Goal: Task Accomplishment & Management: Complete application form

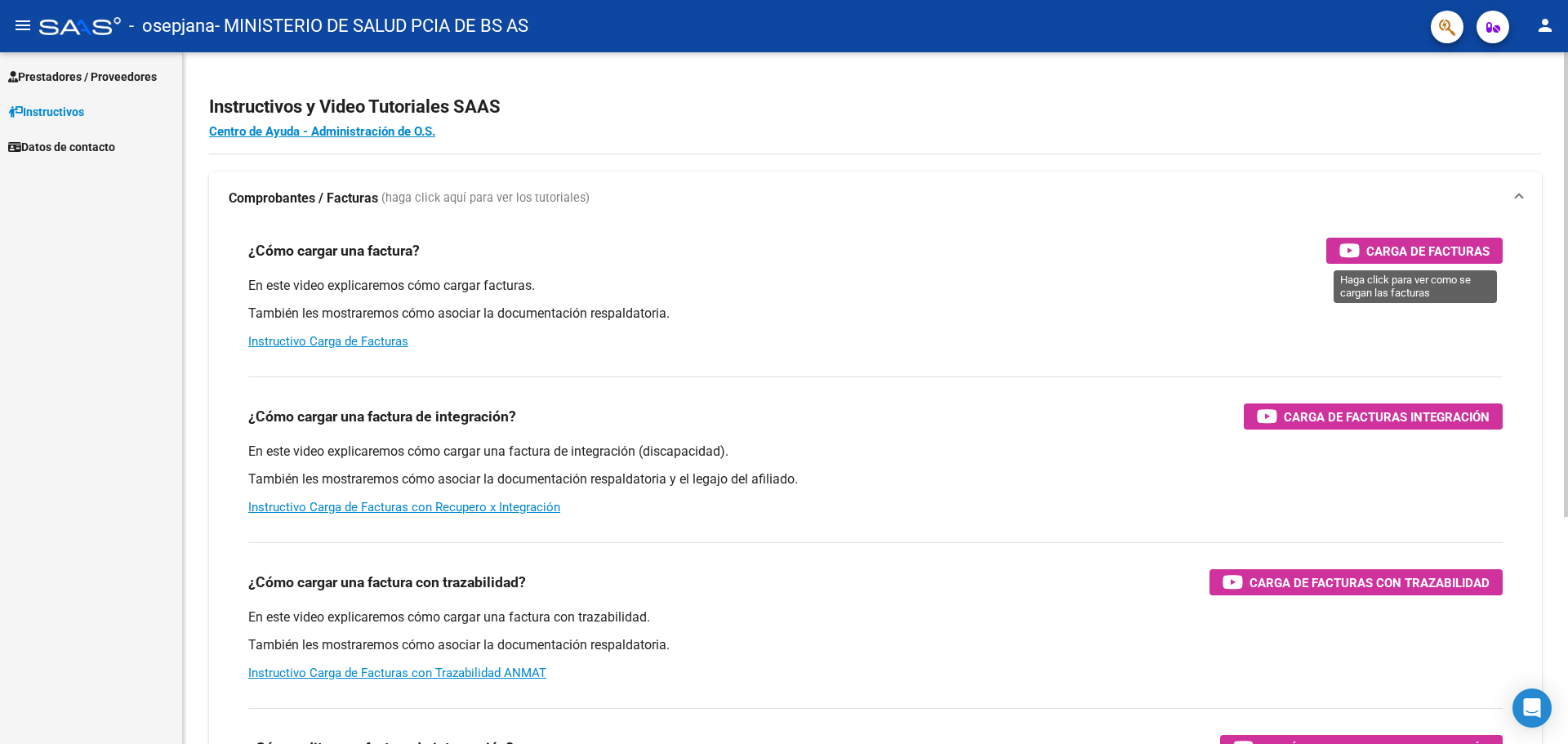
click at [1435, 248] on span "Carga de Facturas" at bounding box center [1429, 251] width 124 height 21
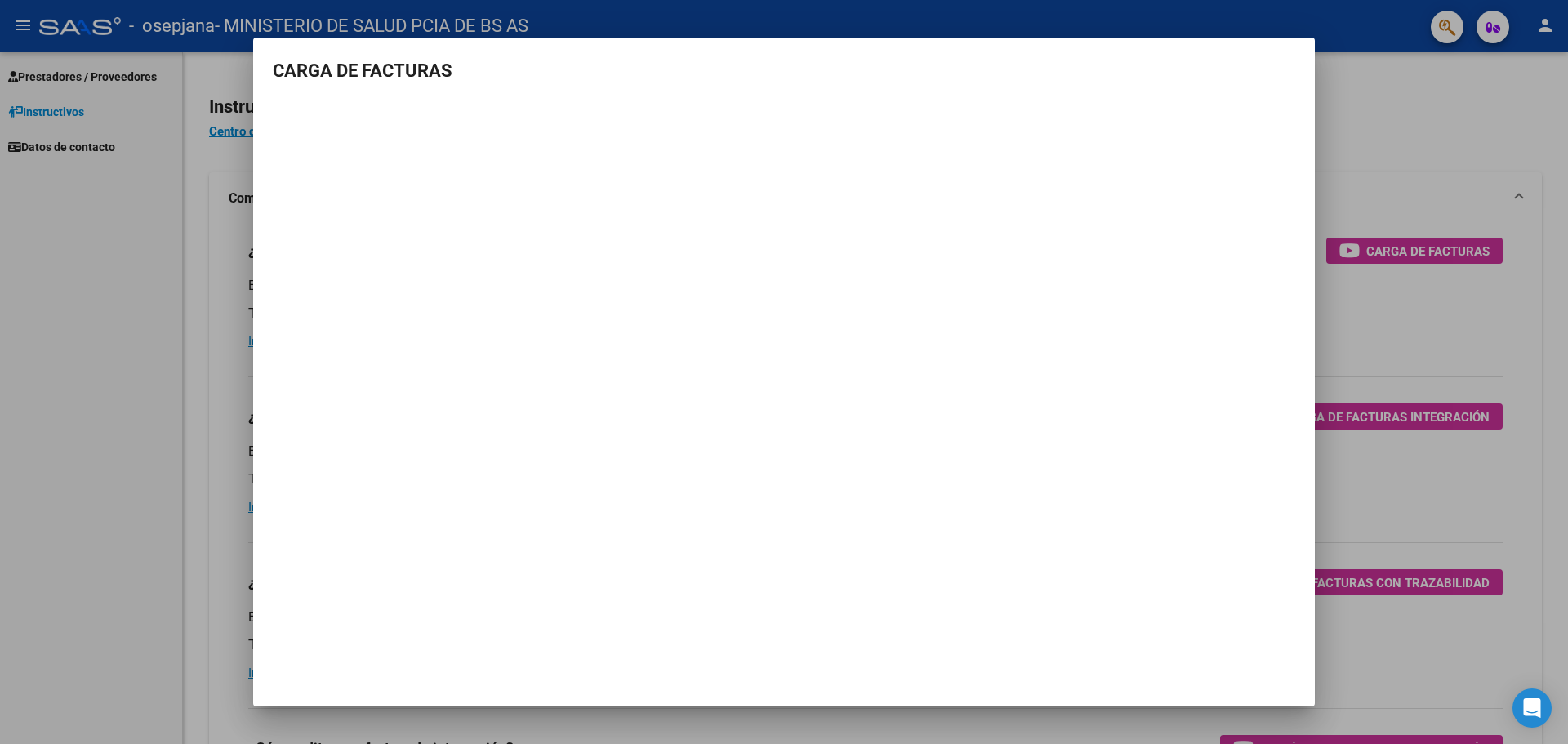
click at [89, 326] on div at bounding box center [784, 372] width 1568 height 744
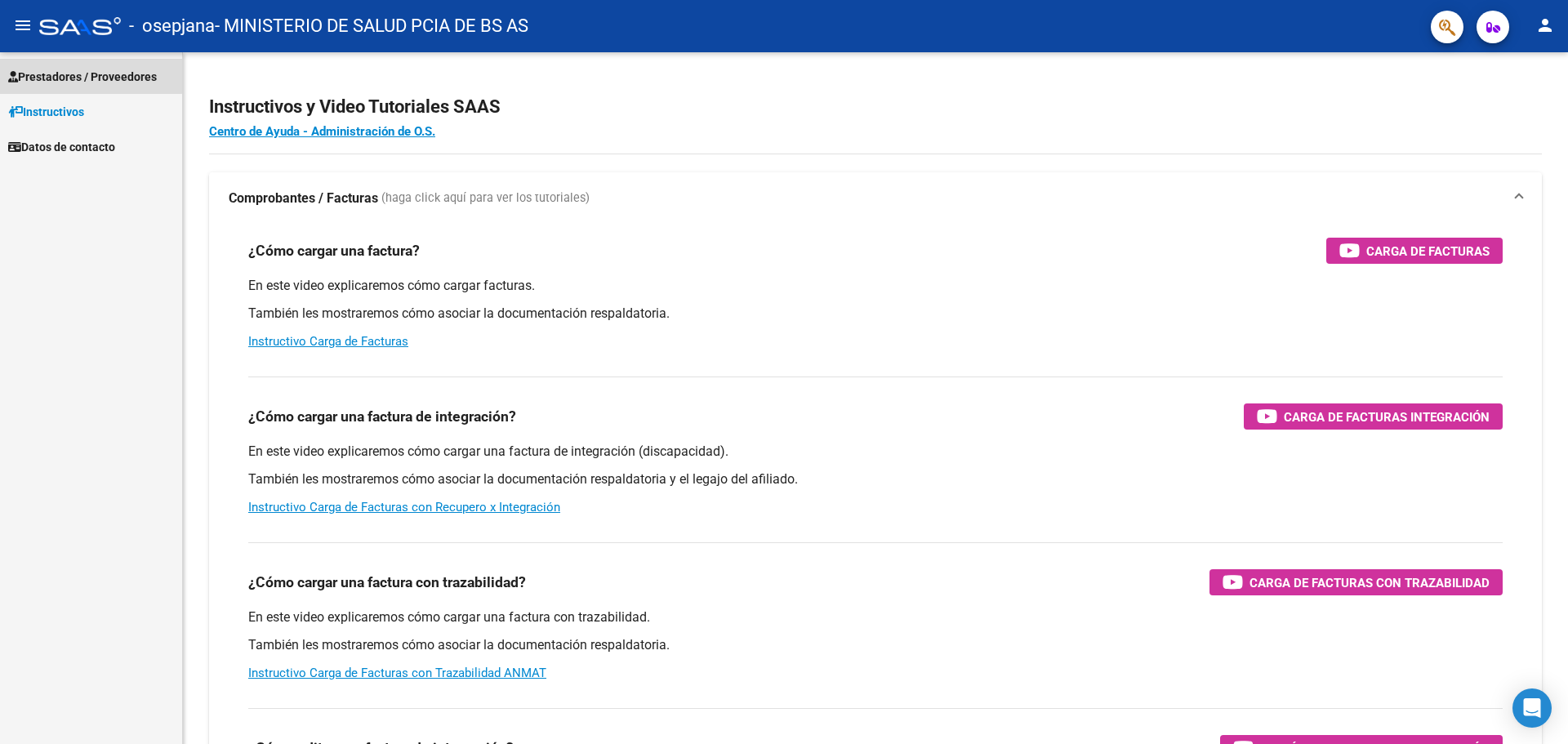
click at [68, 75] on span "Prestadores / Proveedores" at bounding box center [82, 77] width 149 height 18
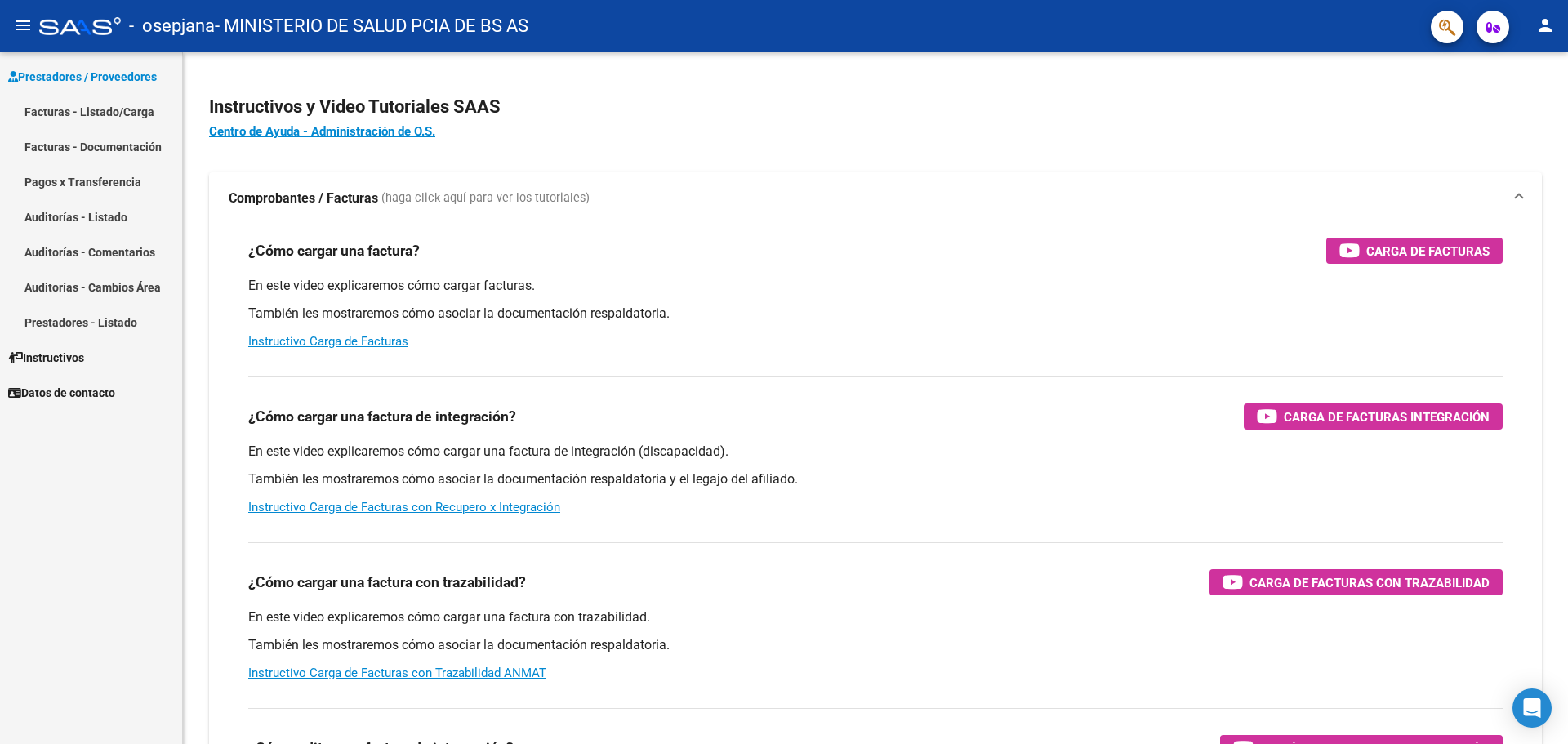
click at [97, 115] on link "Facturas - Listado/Carga" at bounding box center [91, 112] width 183 height 35
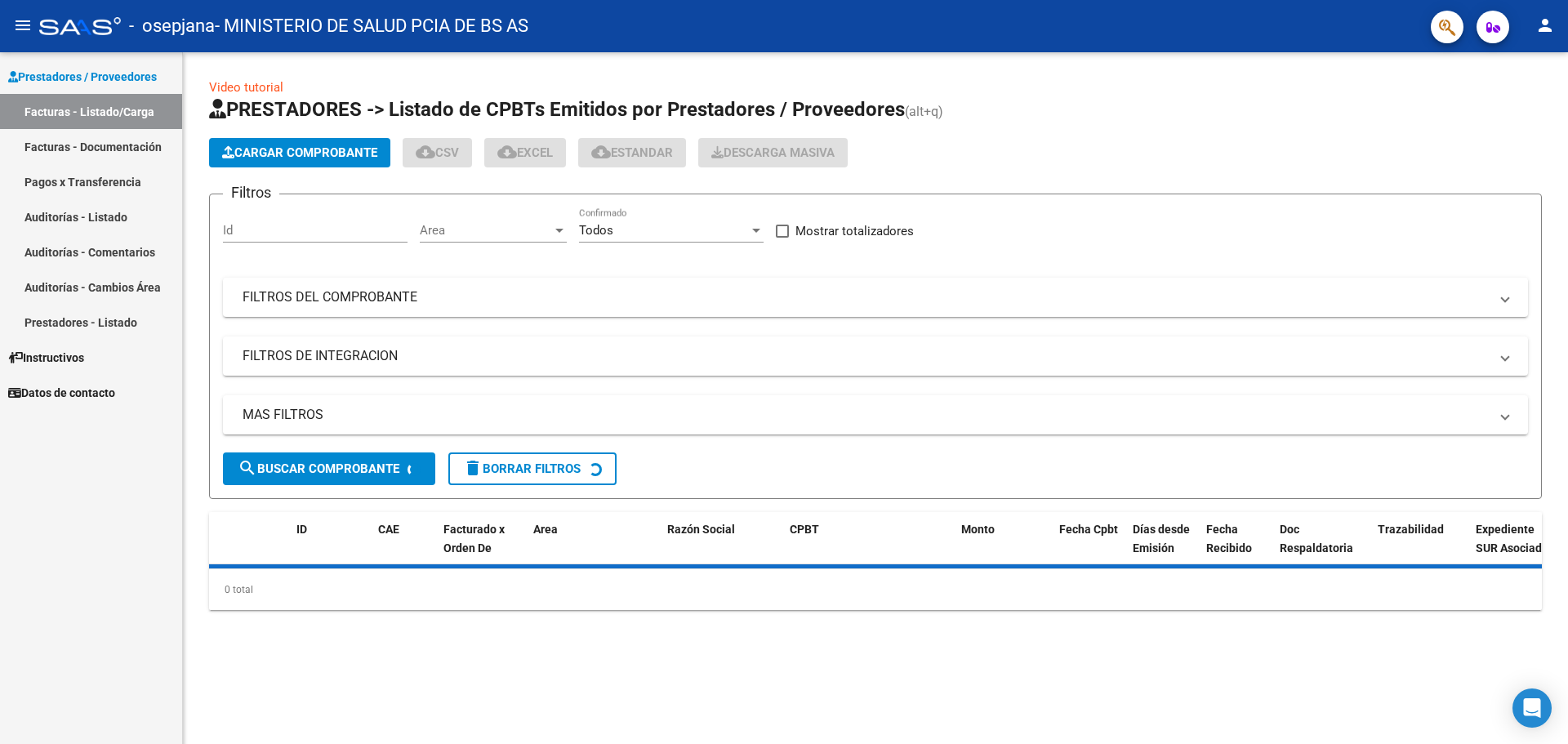
click at [247, 153] on span "Cargar Comprobante" at bounding box center [299, 152] width 155 height 15
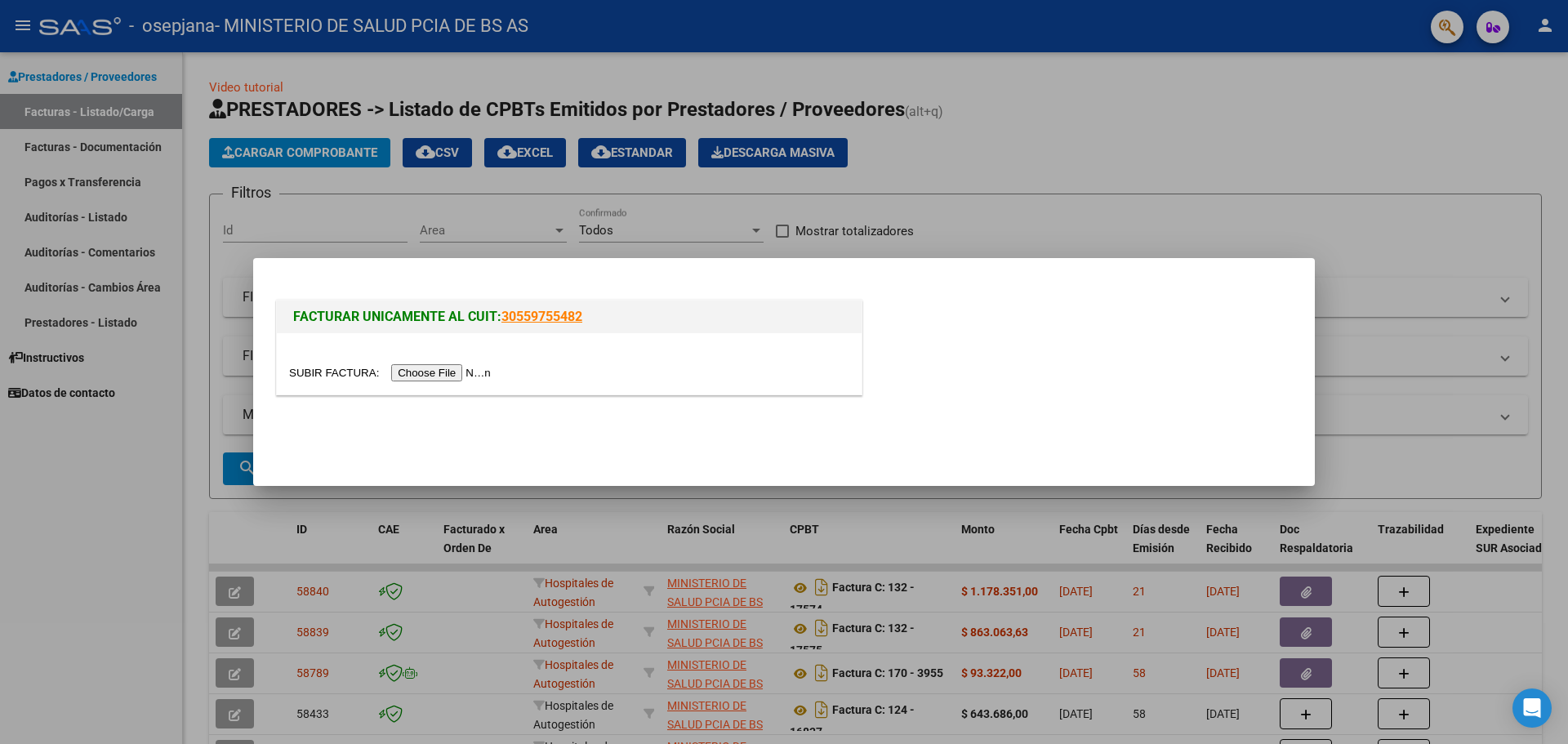
click at [444, 369] on input "file" at bounding box center [392, 372] width 207 height 17
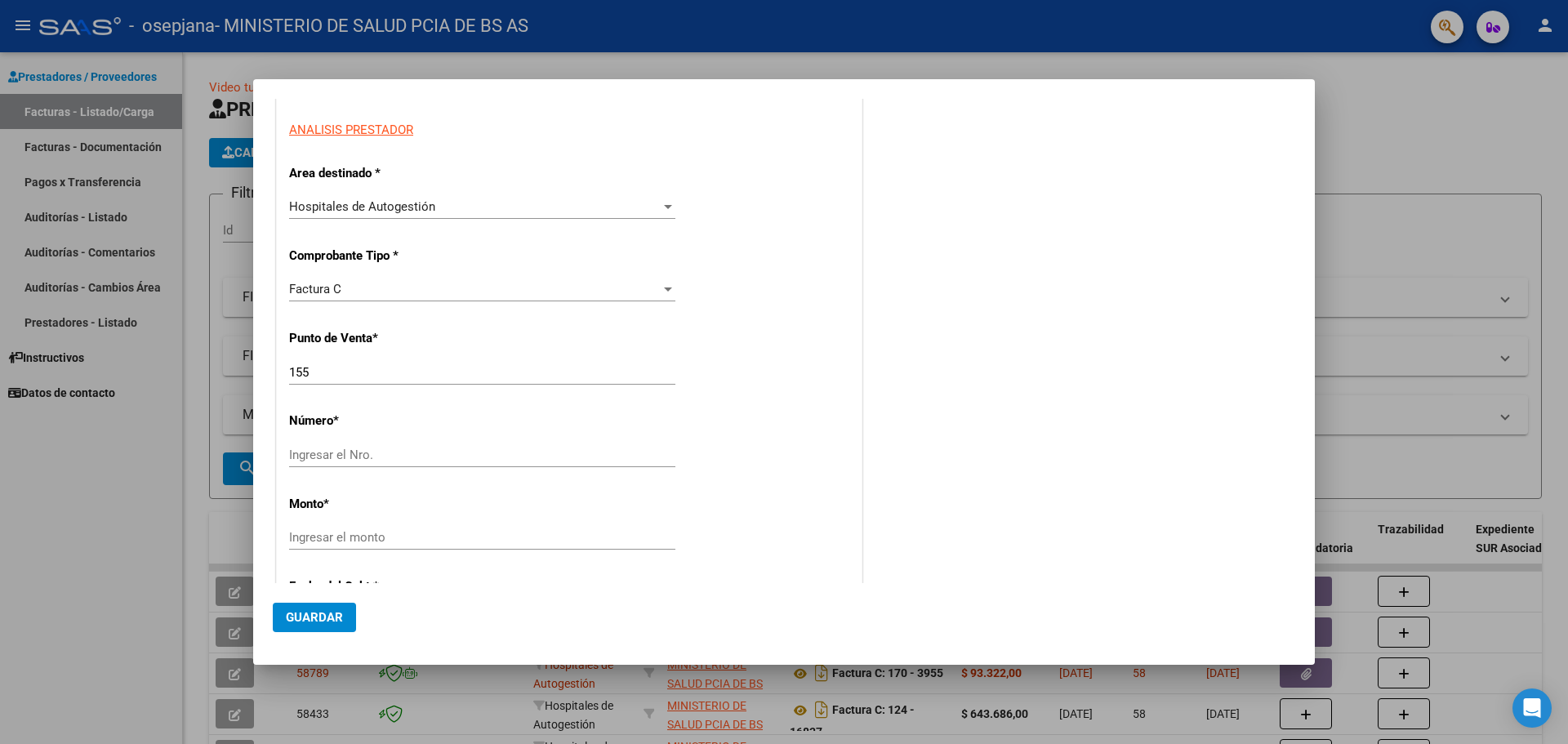
scroll to position [327, 0]
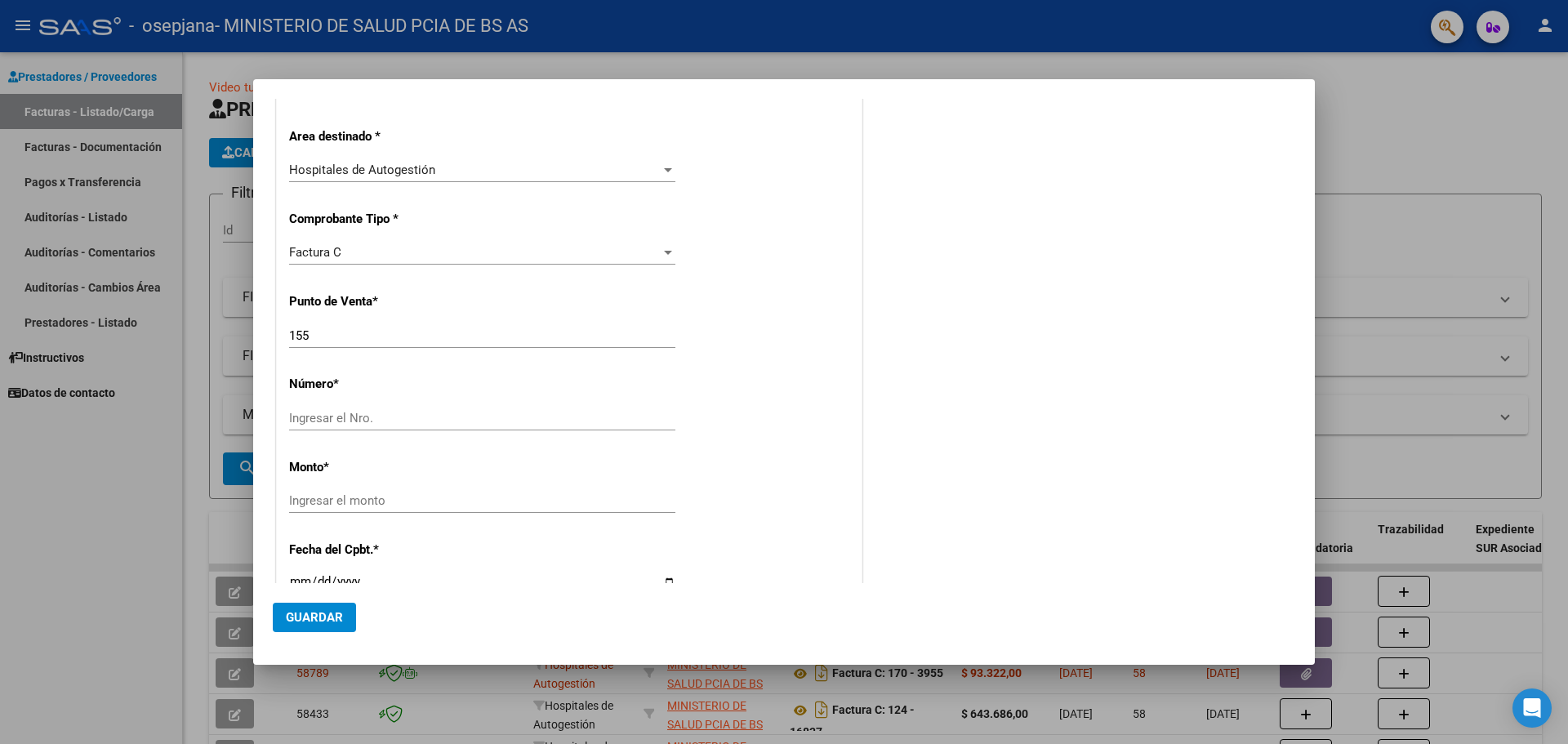
click at [374, 427] on div "Ingresar el Nro." at bounding box center [483, 418] width 387 height 25
click at [372, 421] on input "Ingresar el Nro." at bounding box center [483, 418] width 387 height 15
type input "00006060"
click at [375, 500] on input "Ingresar el monto" at bounding box center [483, 501] width 387 height 15
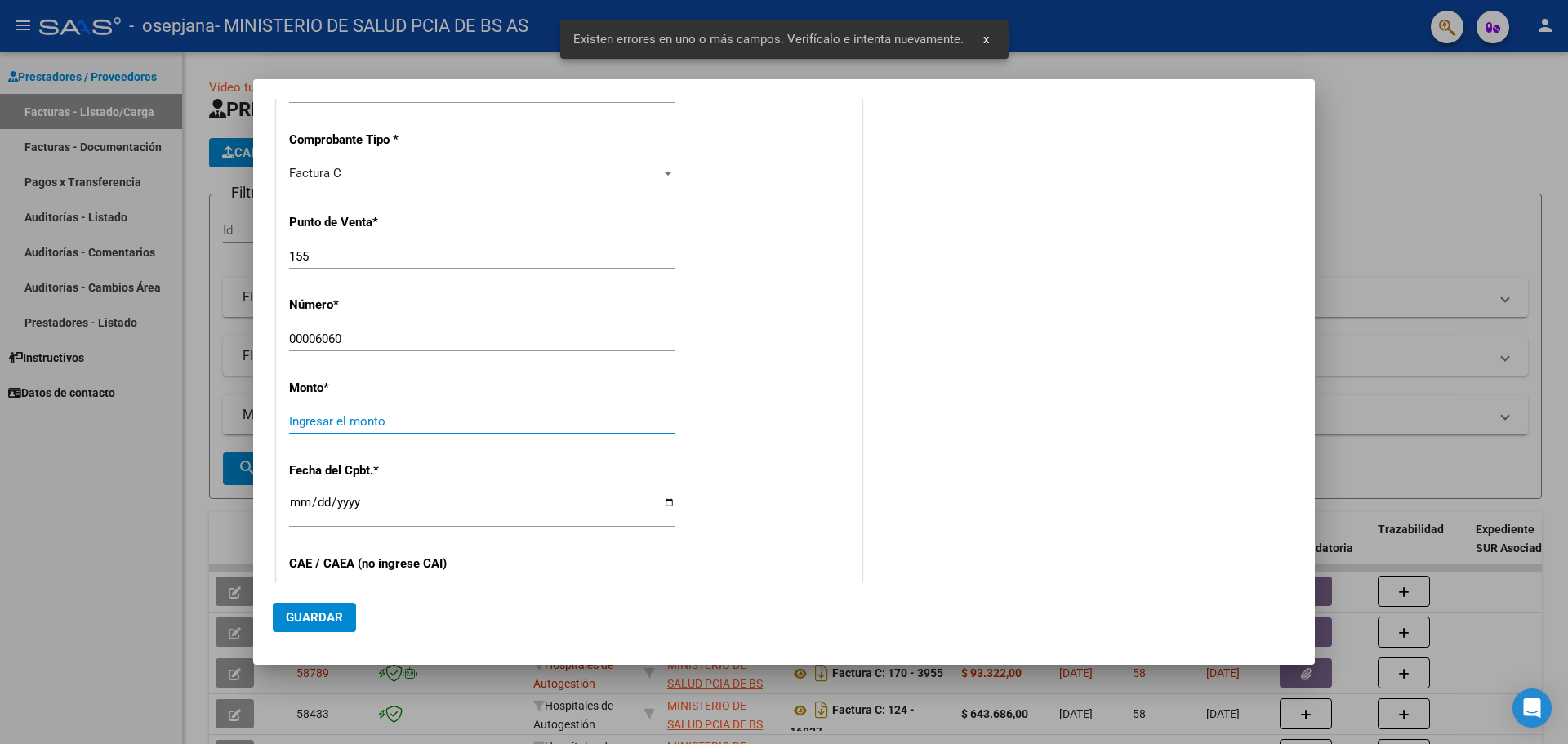
scroll to position [479, 0]
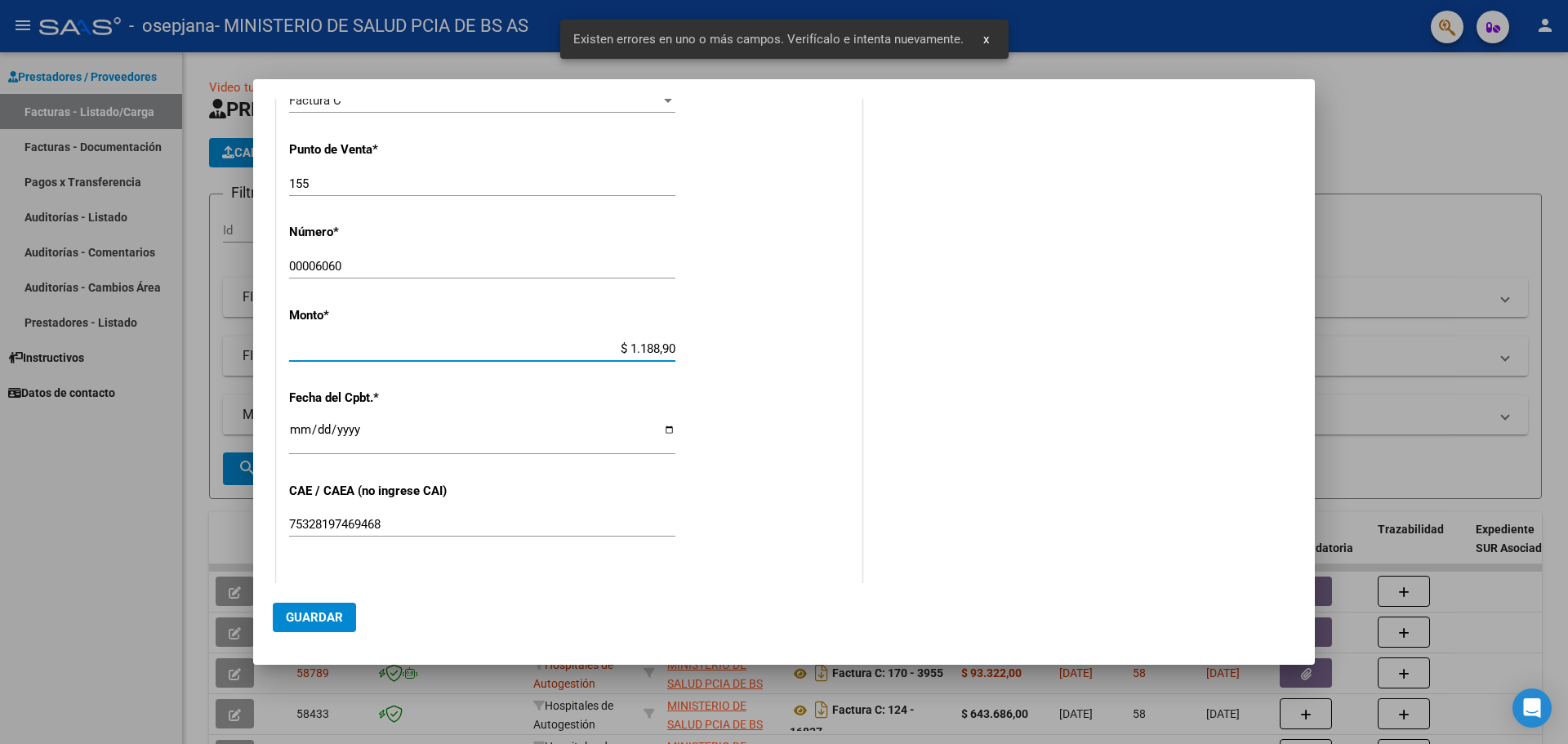
type input "$ 11.889,00"
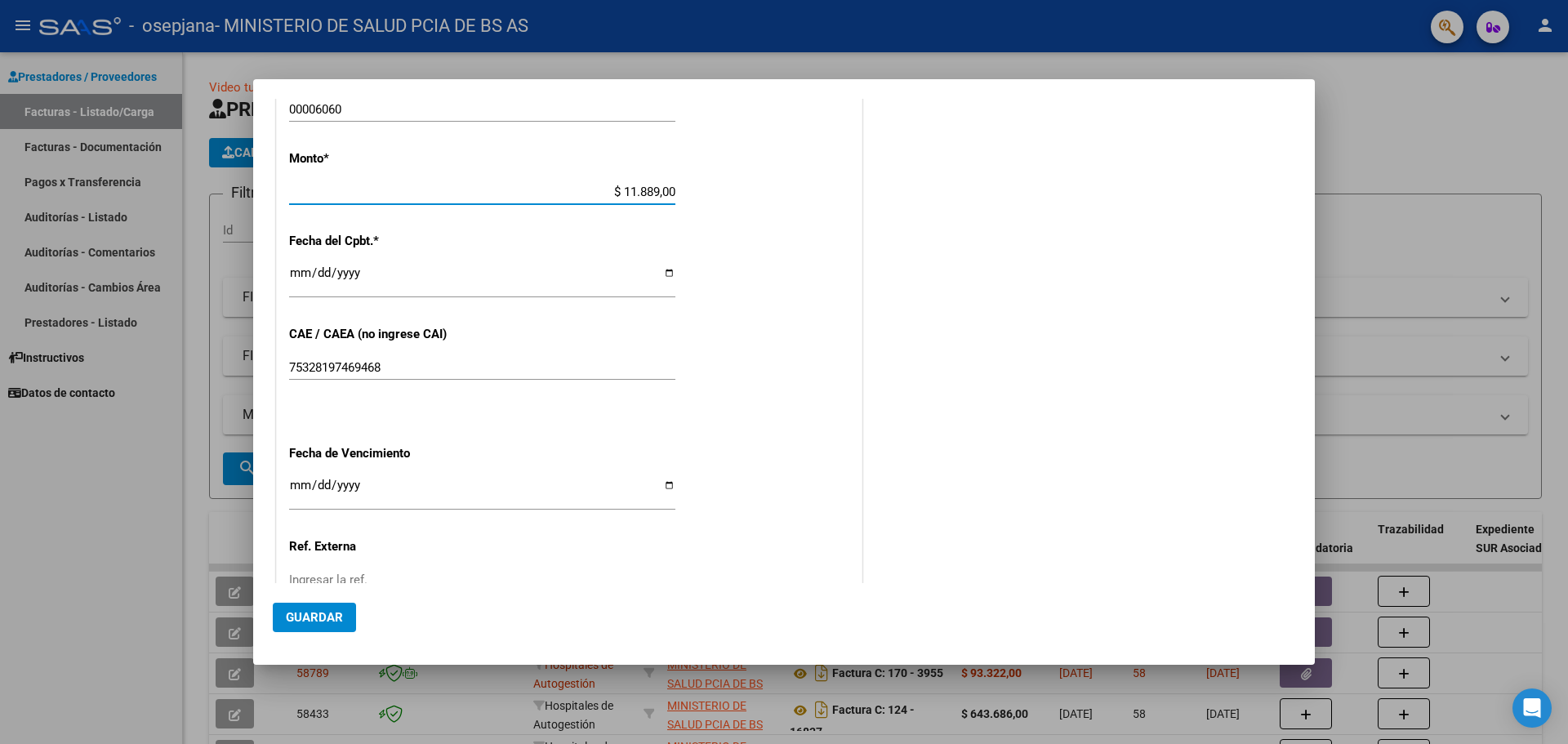
scroll to position [642, 0]
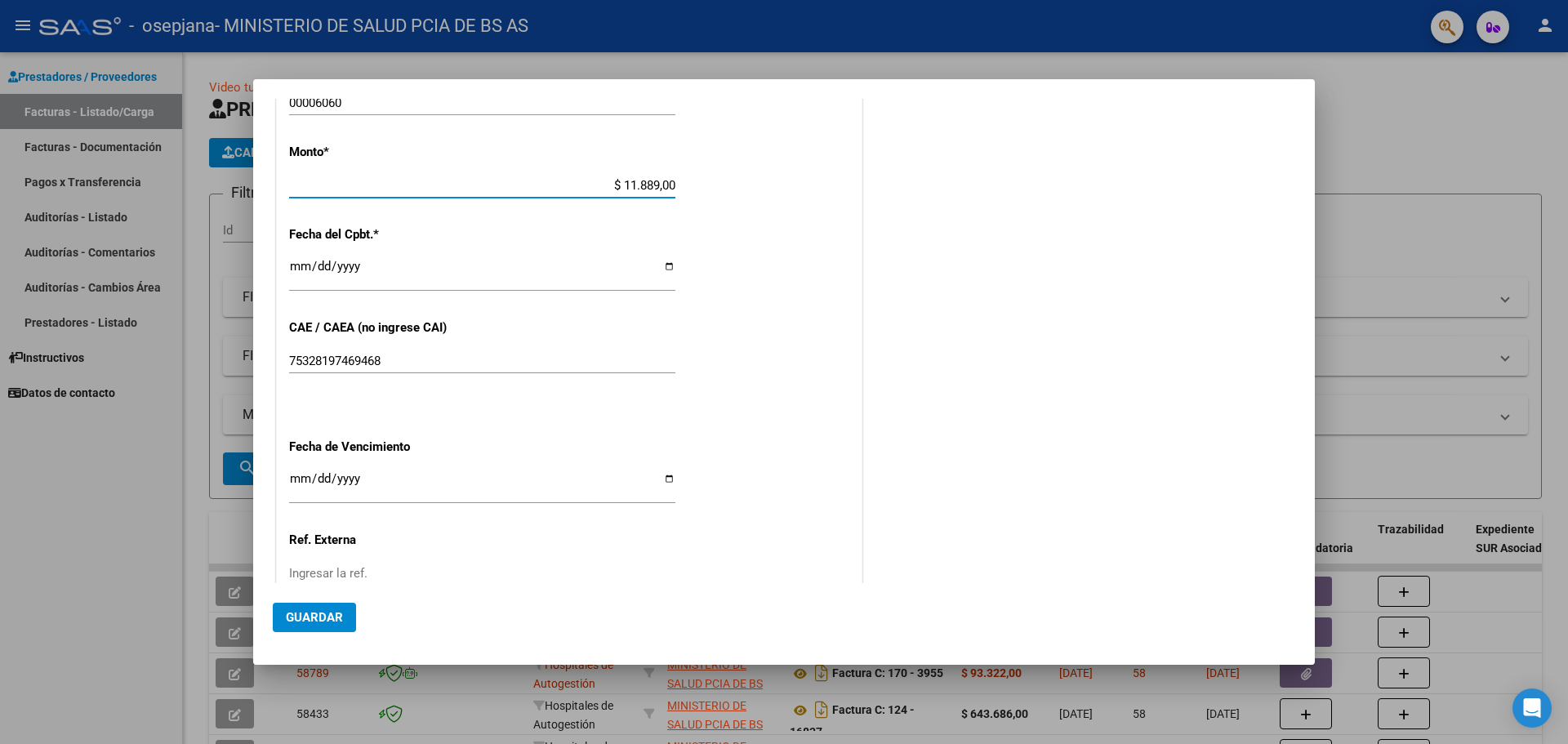
click at [287, 266] on div "CUIT * 30-62698339-8 Ingresar CUIT ANALISIS PRESTADOR Area destinado * Hospital…" at bounding box center [569, 179] width 585 height 1035
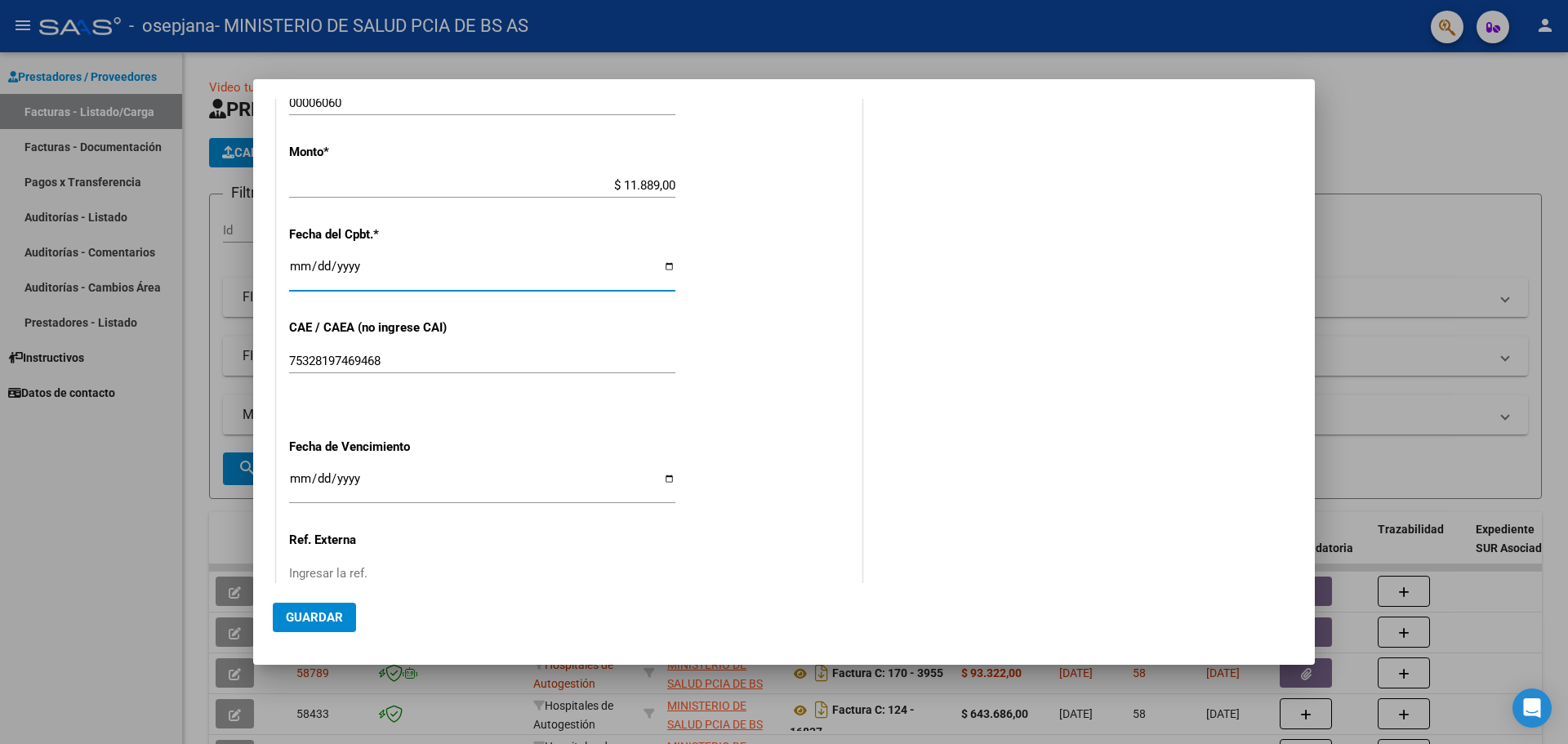
click at [292, 264] on input "Ingresar la fecha" at bounding box center [483, 273] width 387 height 27
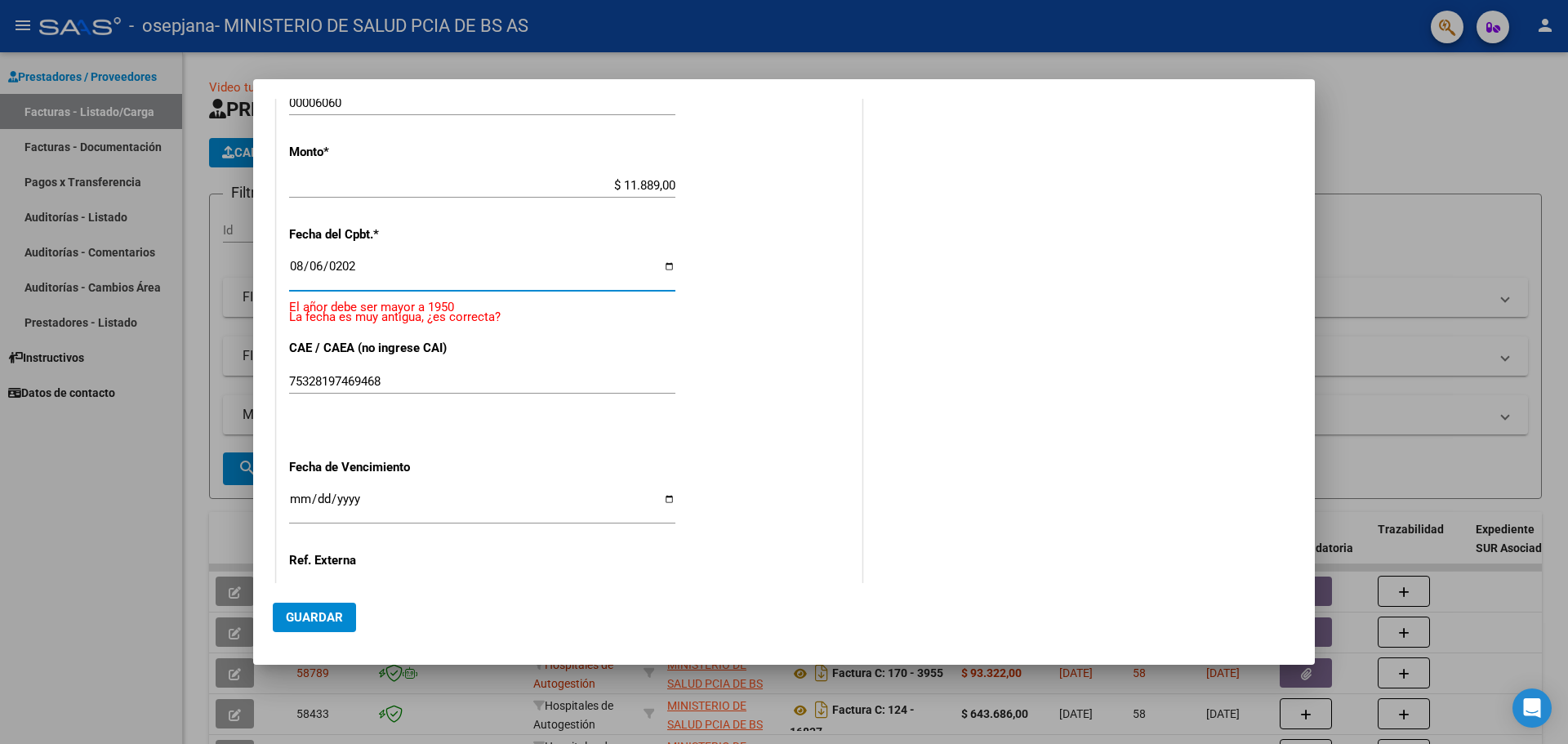
type input "[DATE]"
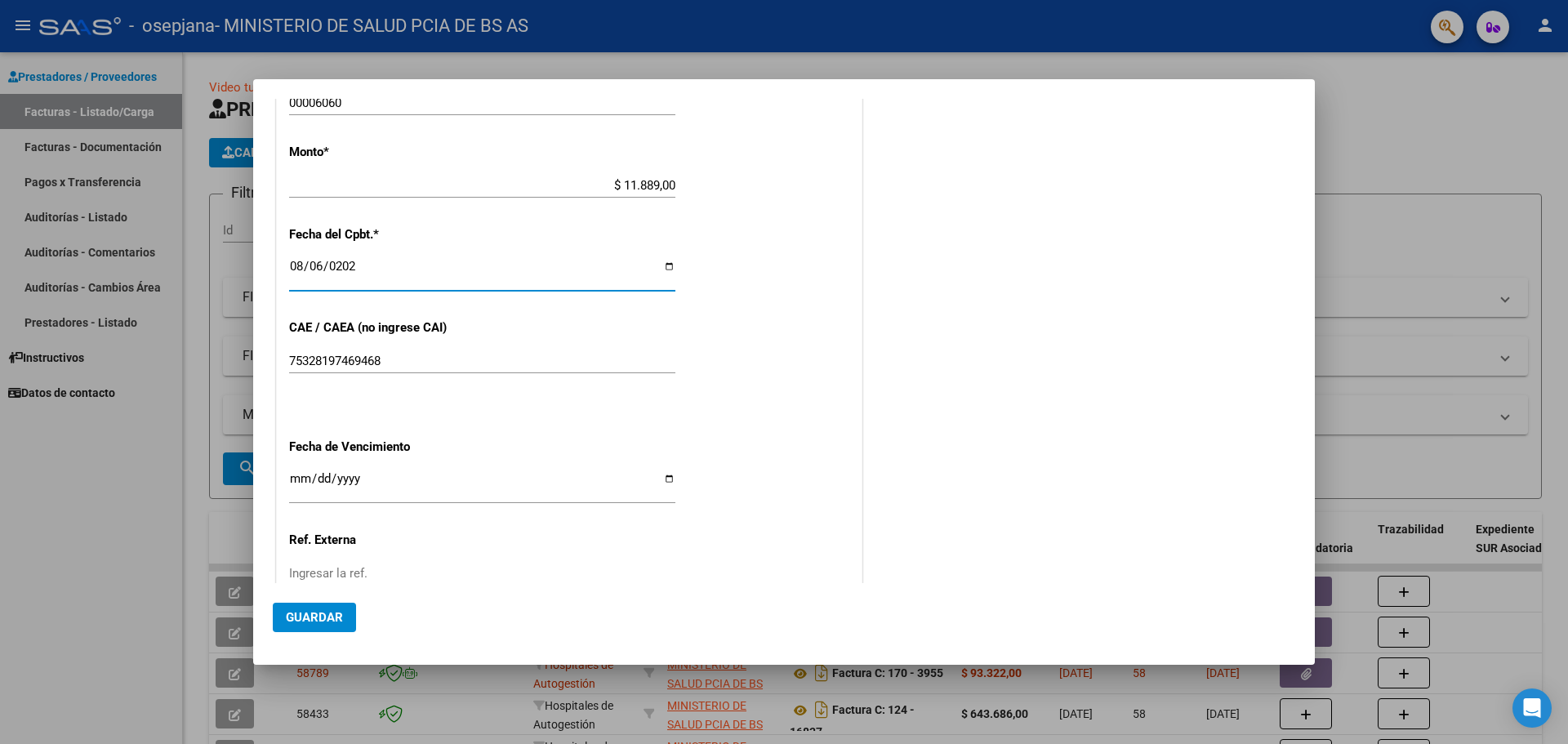
click at [359, 362] on input "75328197469468" at bounding box center [483, 360] width 387 height 15
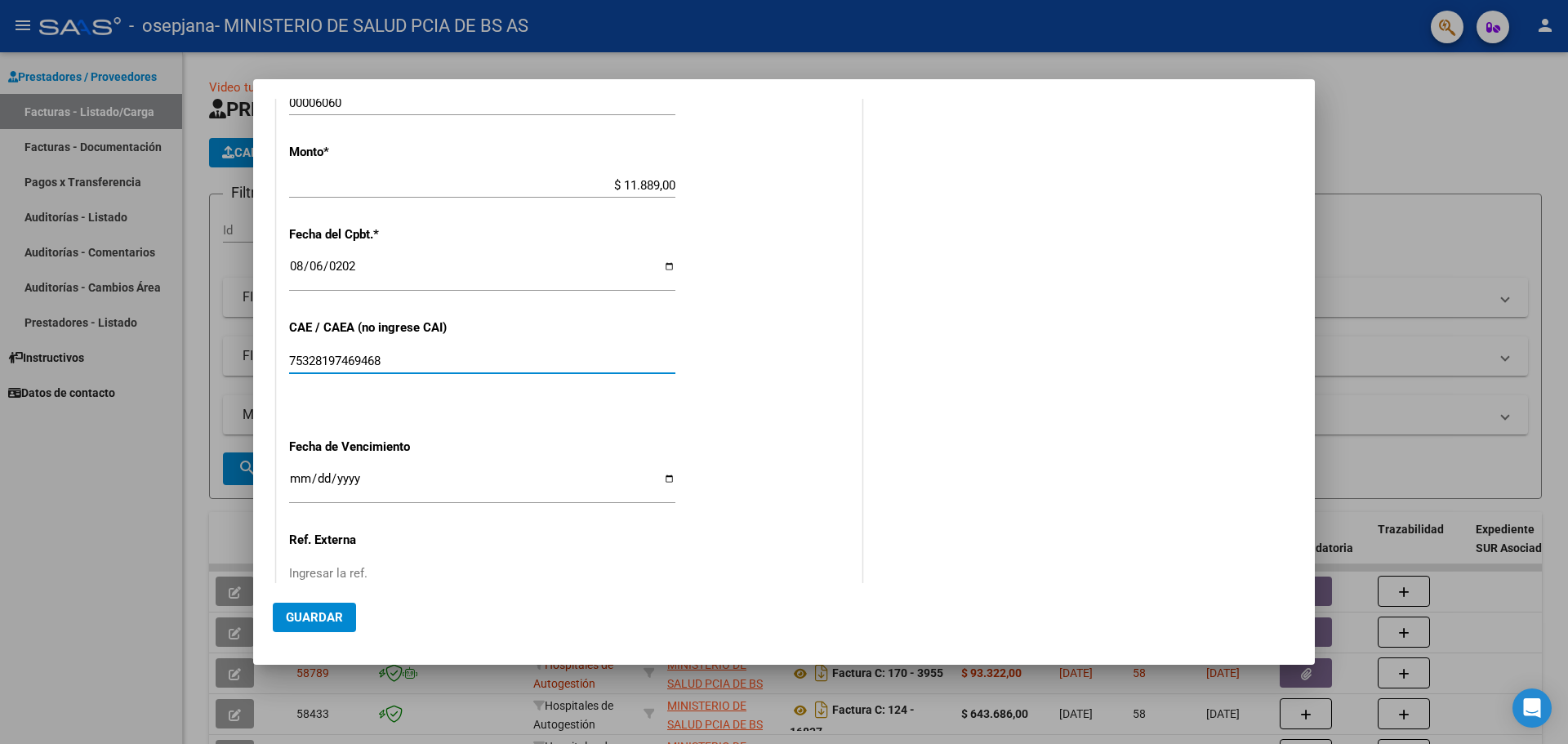
drag, startPoint x: 417, startPoint y: 356, endPoint x: 265, endPoint y: 356, distance: 152.0
click at [265, 356] on mat-dialog-content "COMPROBANTE VER COMPROBANTE El comprobante fue leído exitosamente. DATOS DEL CO…" at bounding box center [784, 341] width 1062 height 484
click at [496, 417] on div "CUIT * 30-62698339-8 Ingresar CUIT ANALISIS PRESTADOR Area destinado * Hospital…" at bounding box center [569, 179] width 585 height 1035
click at [300, 475] on input "Ingresar la fecha" at bounding box center [483, 485] width 387 height 27
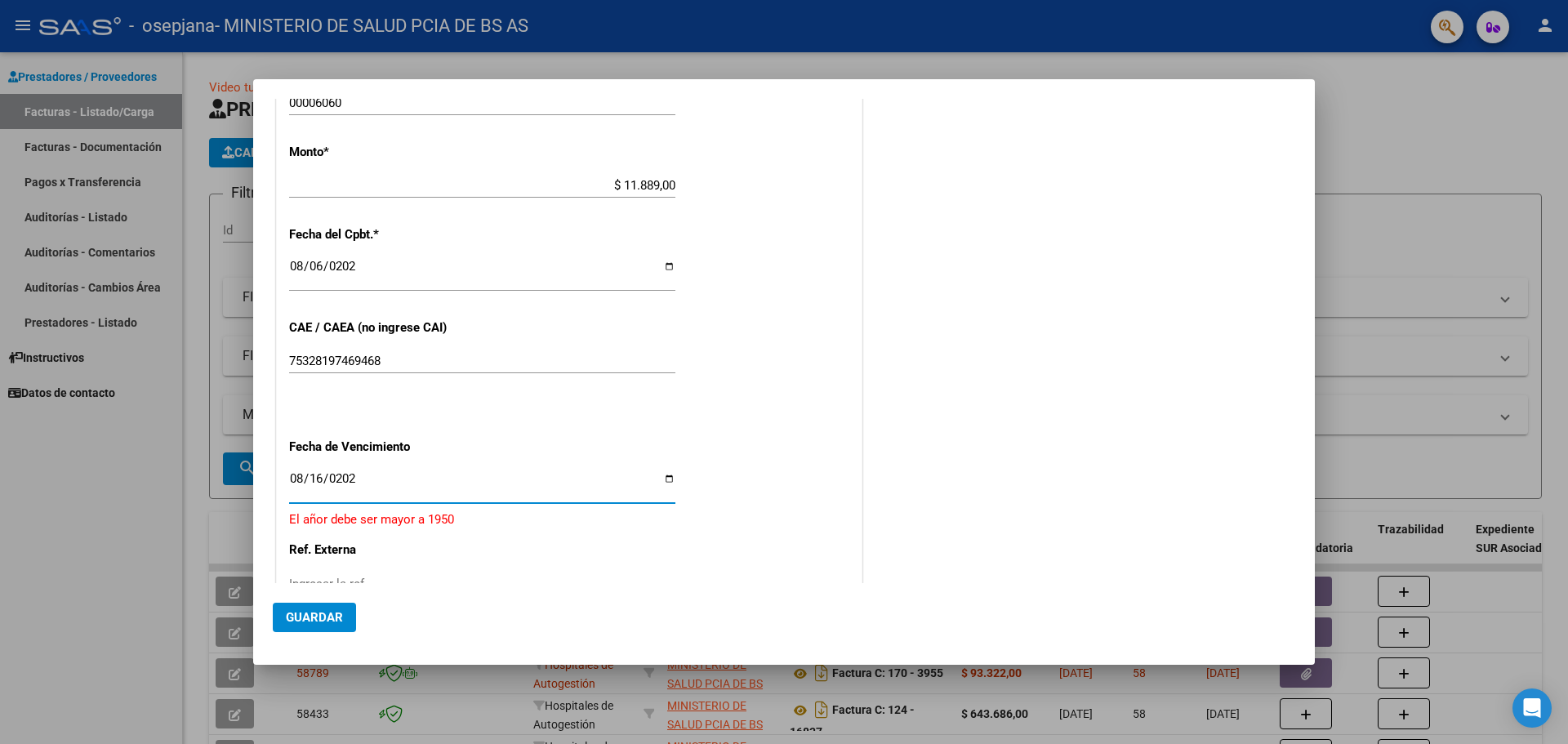
type input "[DATE]"
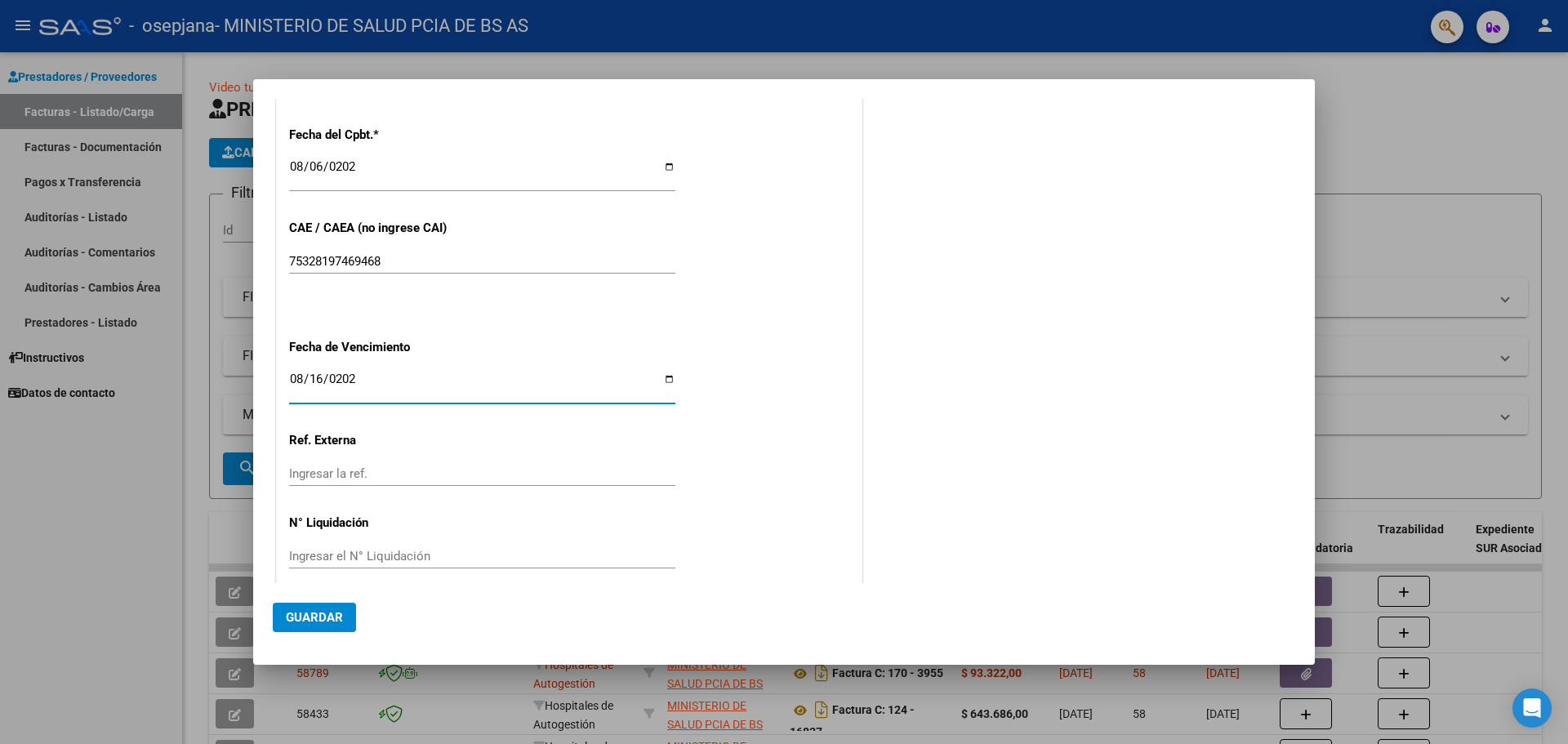
scroll to position [759, 0]
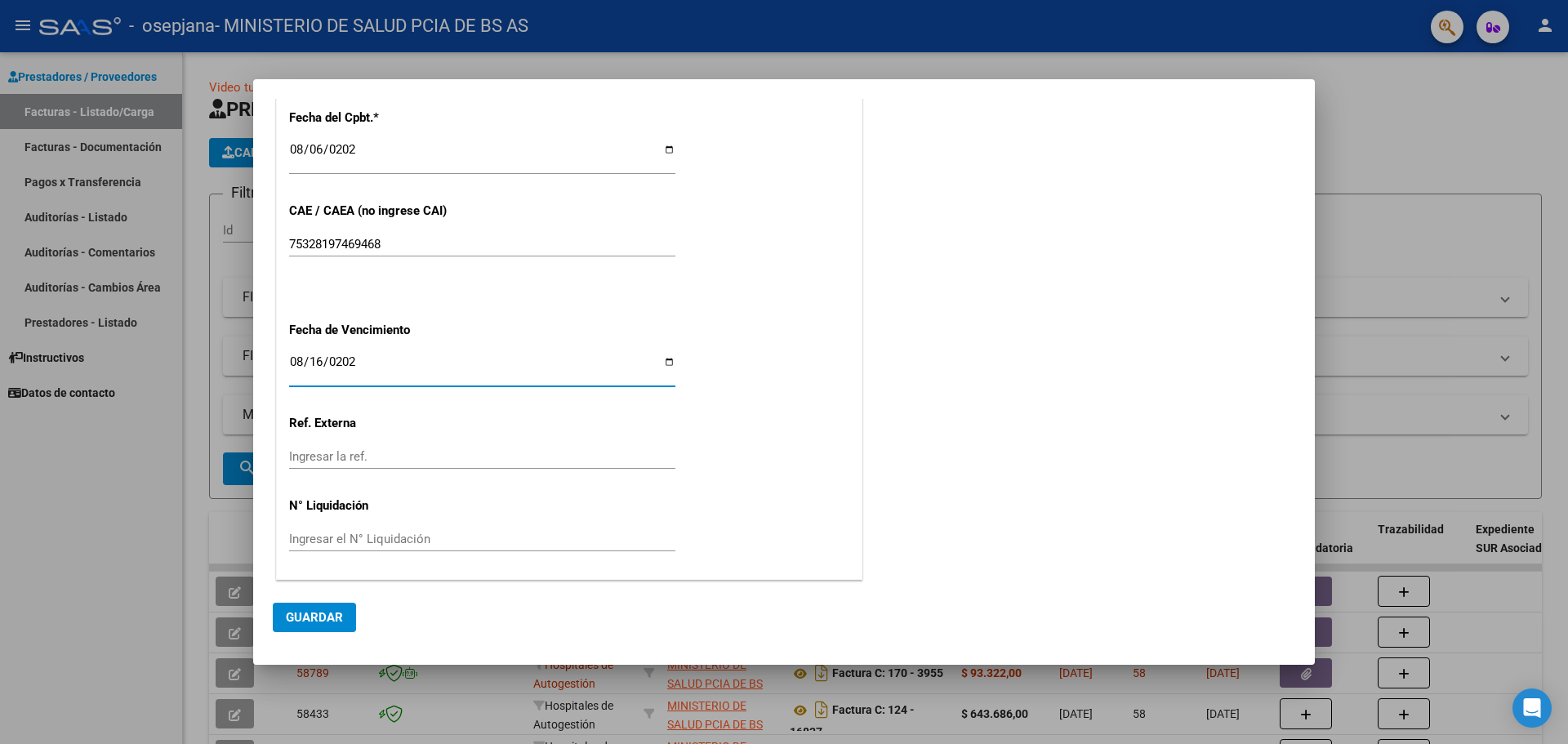
click at [313, 452] on input "Ingresar la ref." at bounding box center [483, 456] width 387 height 15
click at [305, 609] on button "Guardar" at bounding box center [314, 617] width 83 height 29
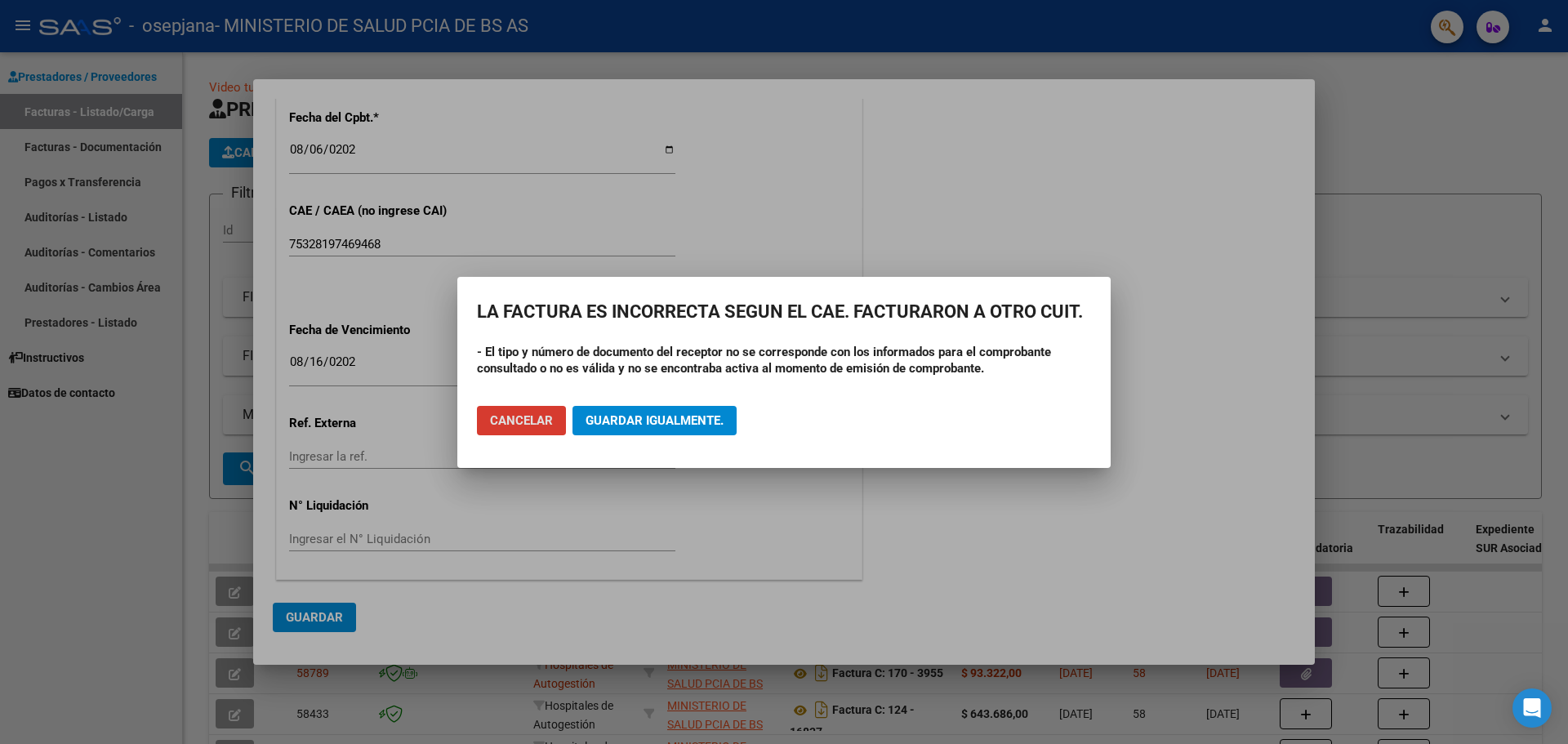
click at [619, 422] on span "Guardar igualmente." at bounding box center [654, 420] width 138 height 15
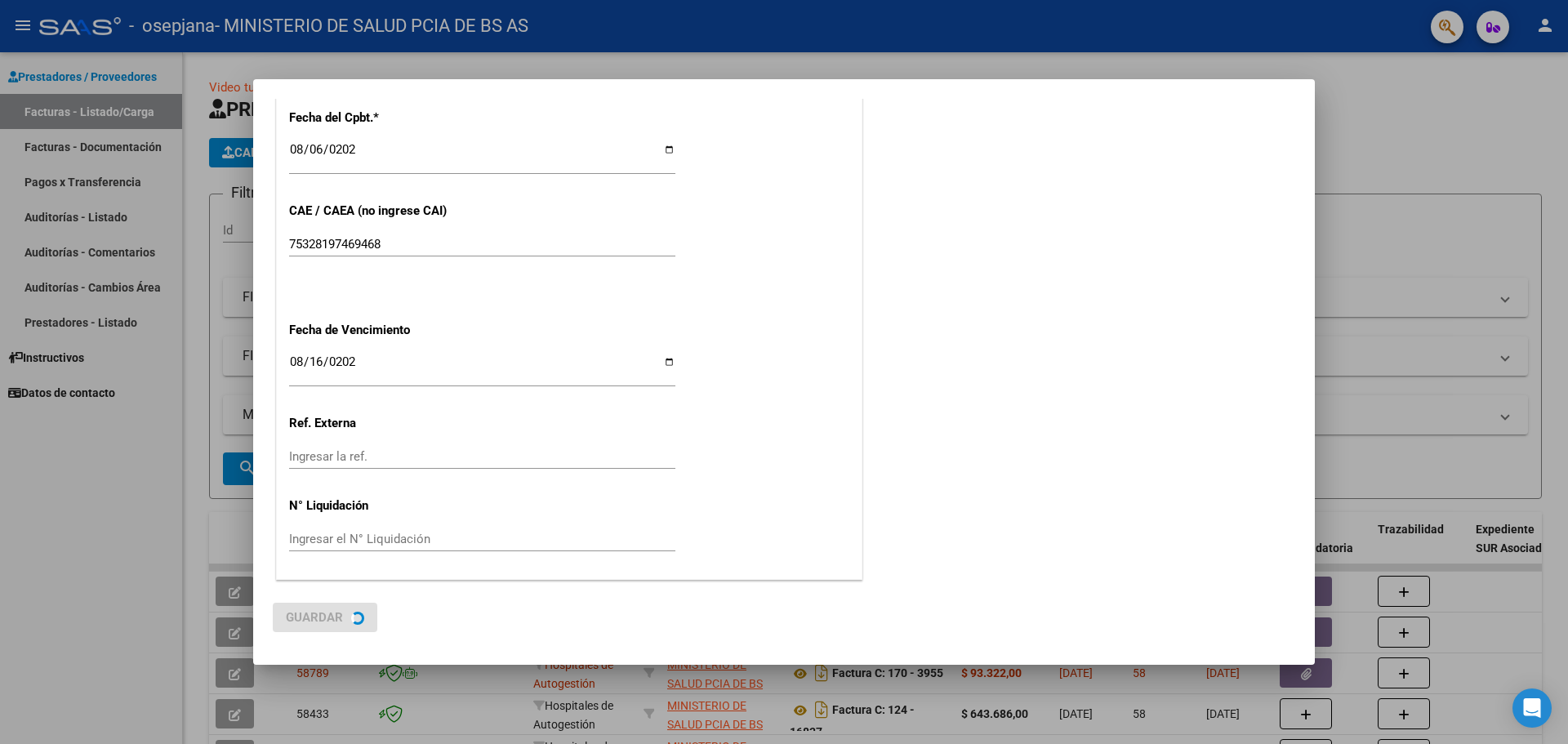
scroll to position [0, 0]
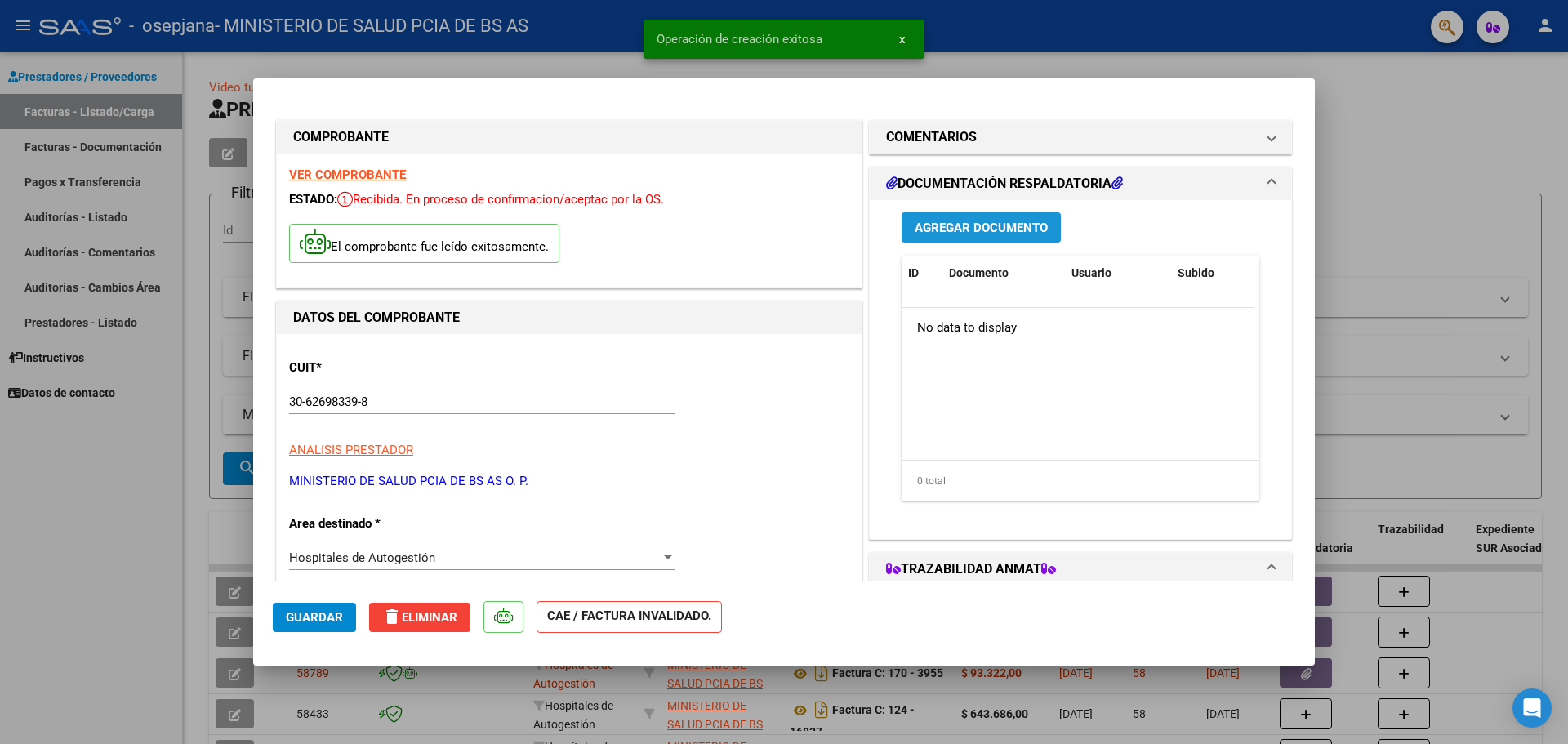
click at [997, 227] on span "Agregar Documento" at bounding box center [981, 228] width 133 height 15
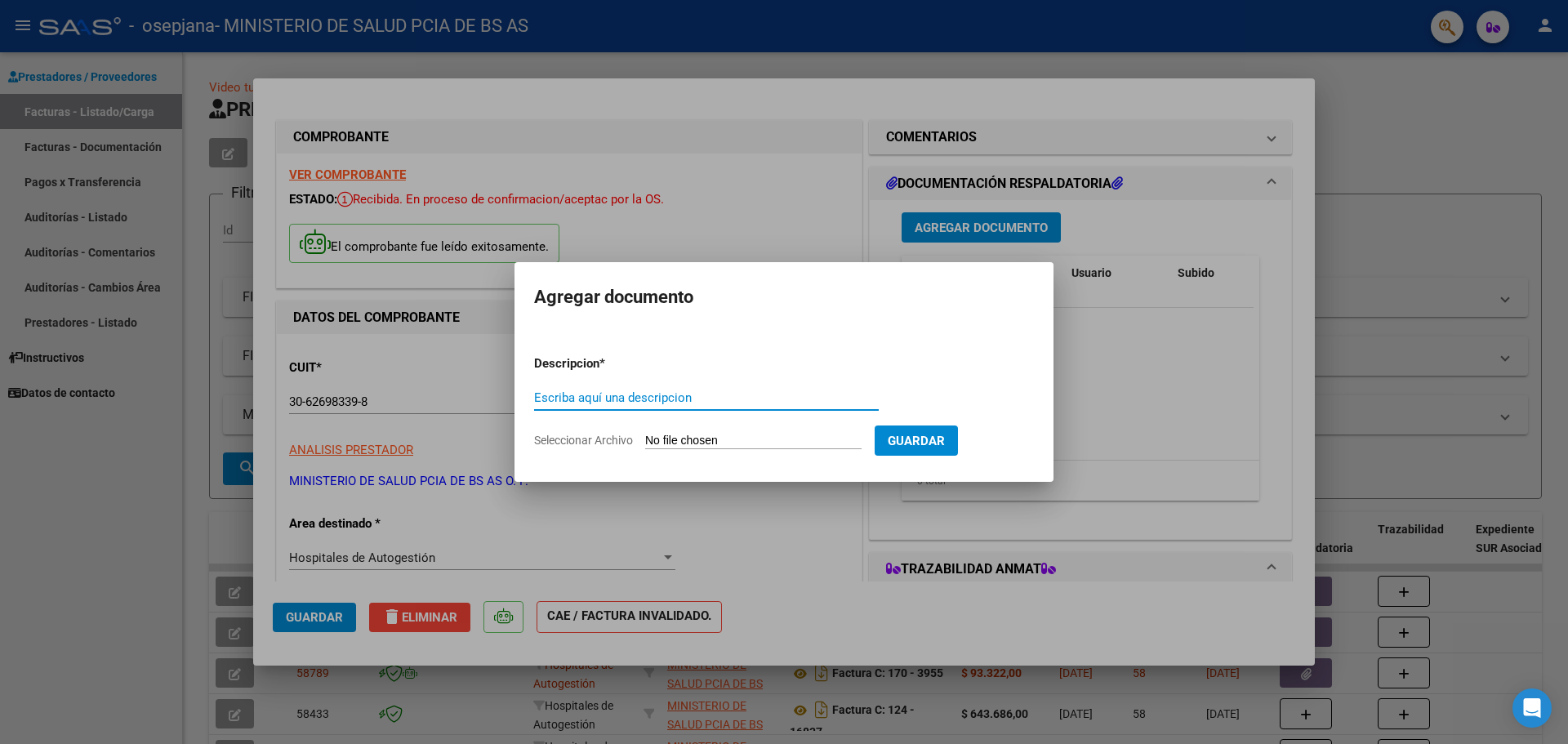
click at [634, 398] on input "Escriba aquí una descripcion" at bounding box center [706, 398] width 344 height 15
type input "prestaciones"
click at [825, 431] on form "Descripcion * prestaciones Escriba aquí una descripcion Seleccionar Archivo Gua…" at bounding box center [784, 402] width 500 height 120
click at [754, 445] on input "Seleccionar Archivo" at bounding box center [754, 442] width 217 height 16
type input "C:\fakepath\OSPIP.pdf"
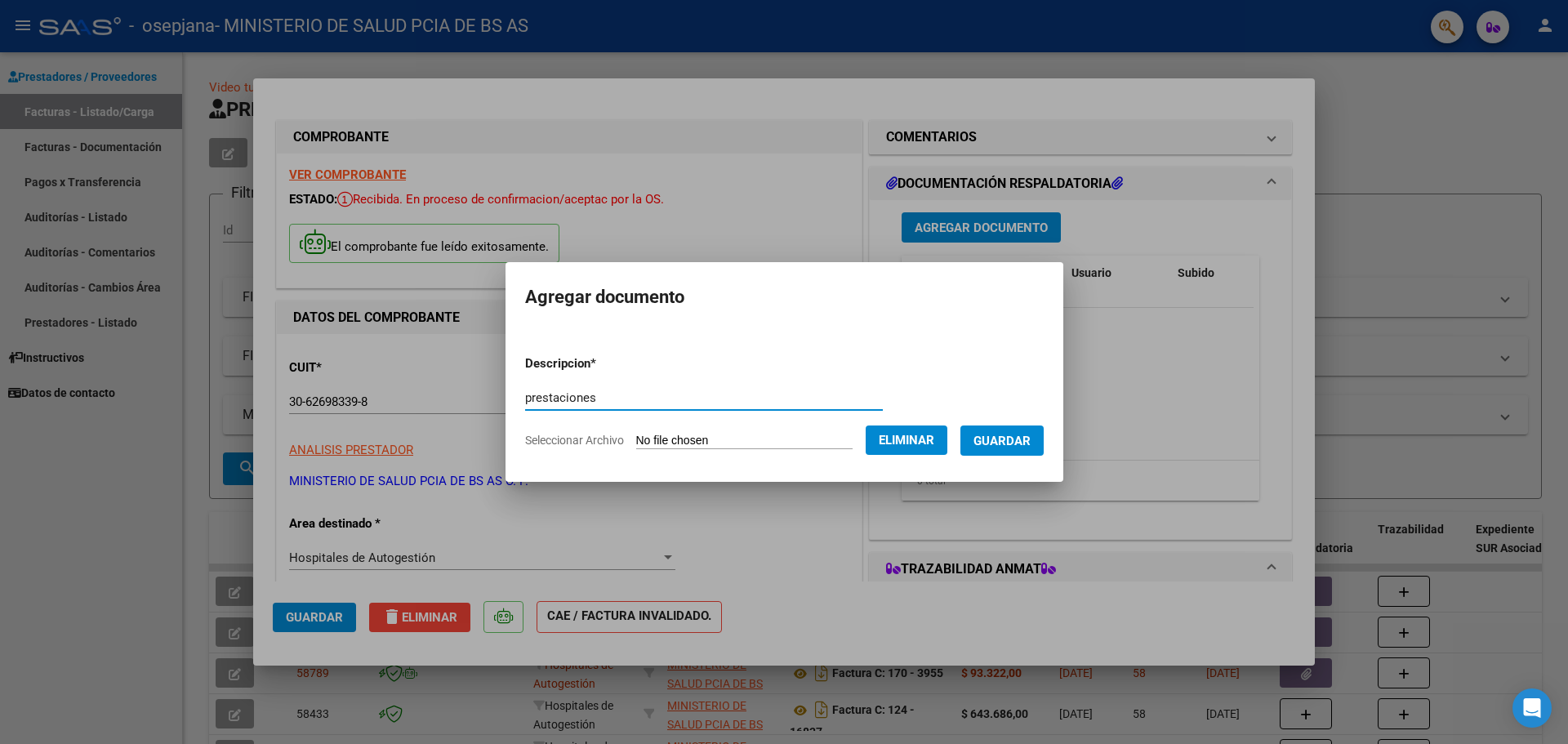
click at [604, 391] on input "prestaciones" at bounding box center [704, 398] width 358 height 15
click at [1044, 431] on button "Guardar" at bounding box center [1002, 441] width 83 height 30
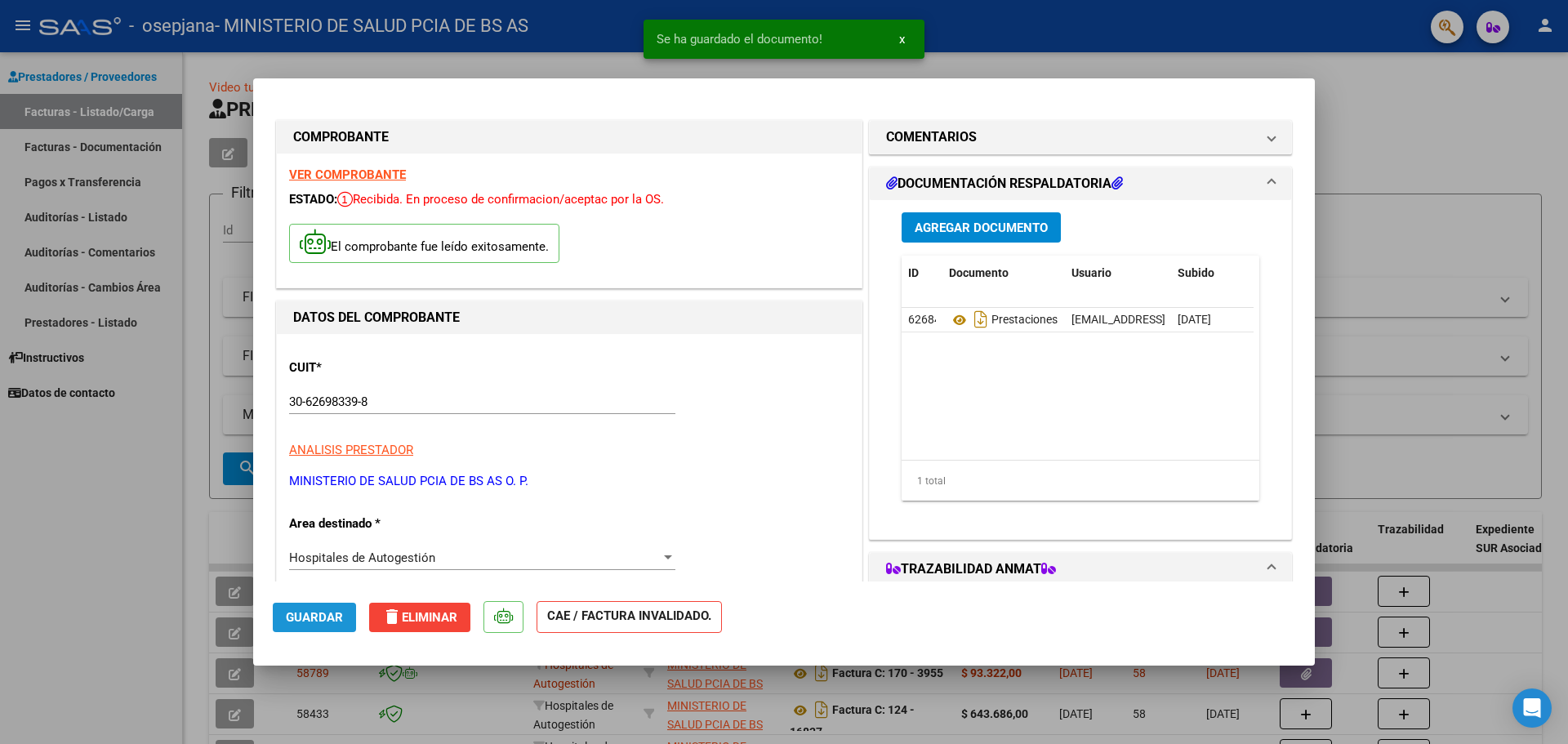
click at [328, 622] on span "Guardar" at bounding box center [314, 617] width 57 height 15
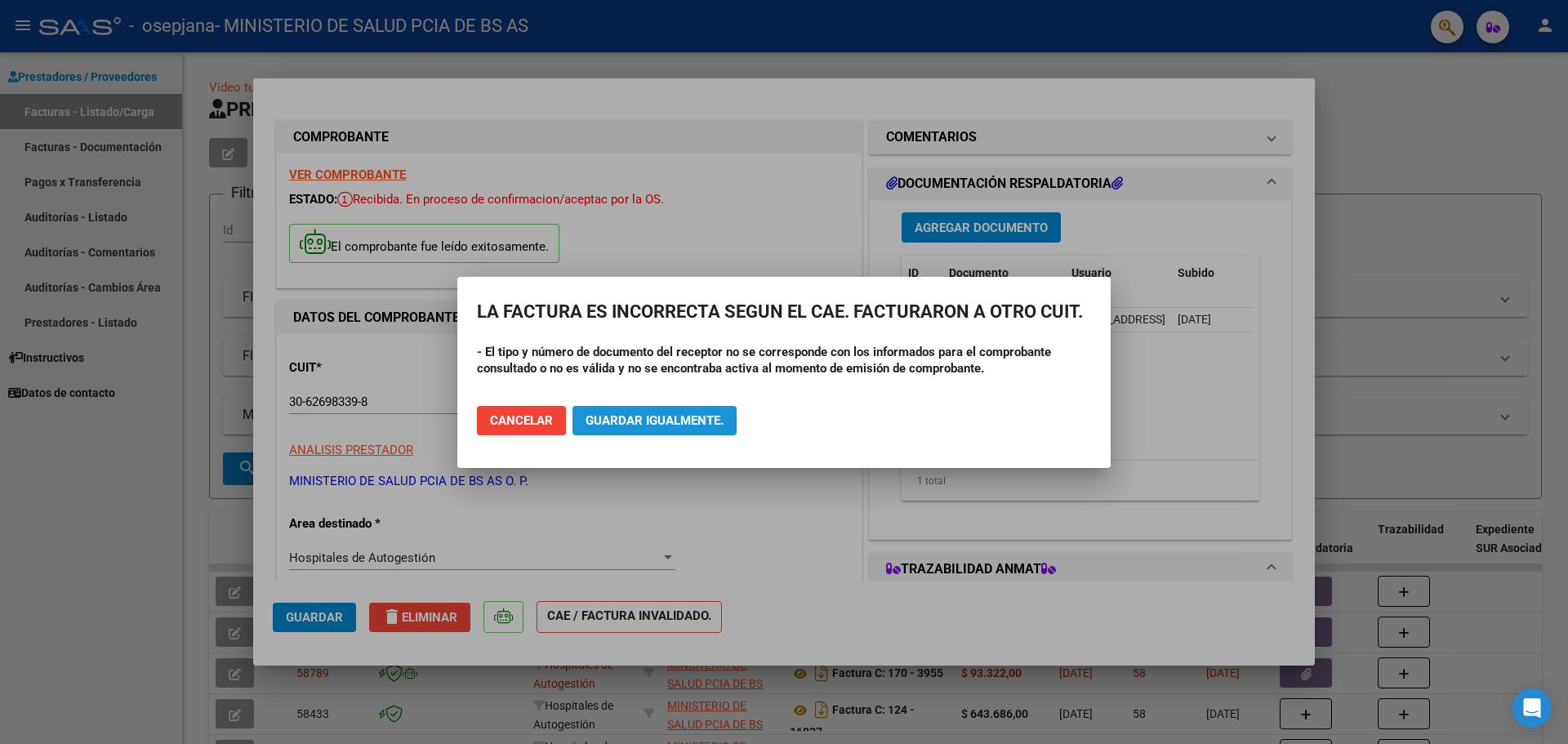
click at [653, 420] on span "Guardar igualmente." at bounding box center [654, 420] width 138 height 15
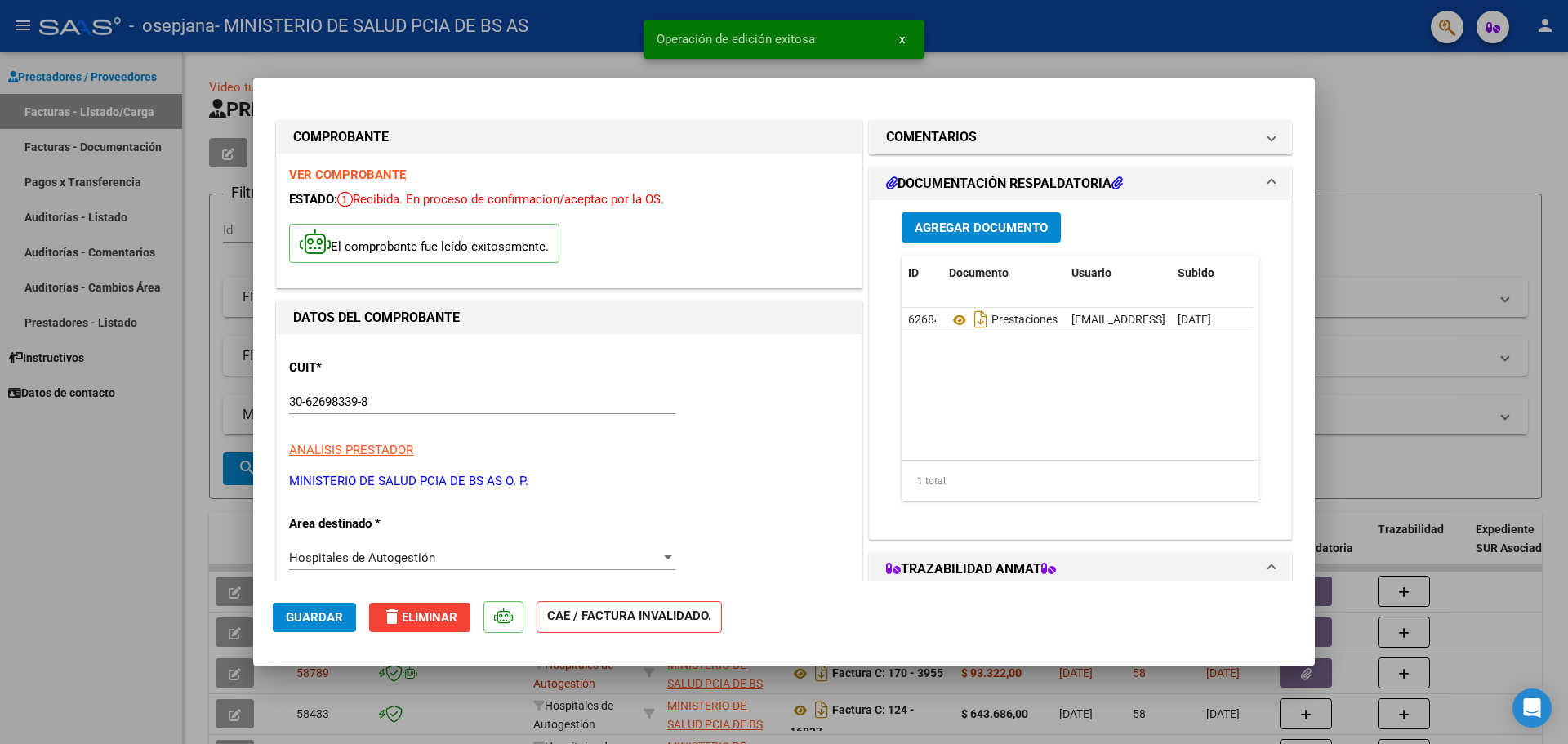
click at [1048, 46] on div at bounding box center [784, 372] width 1568 height 744
type input "$ 0,00"
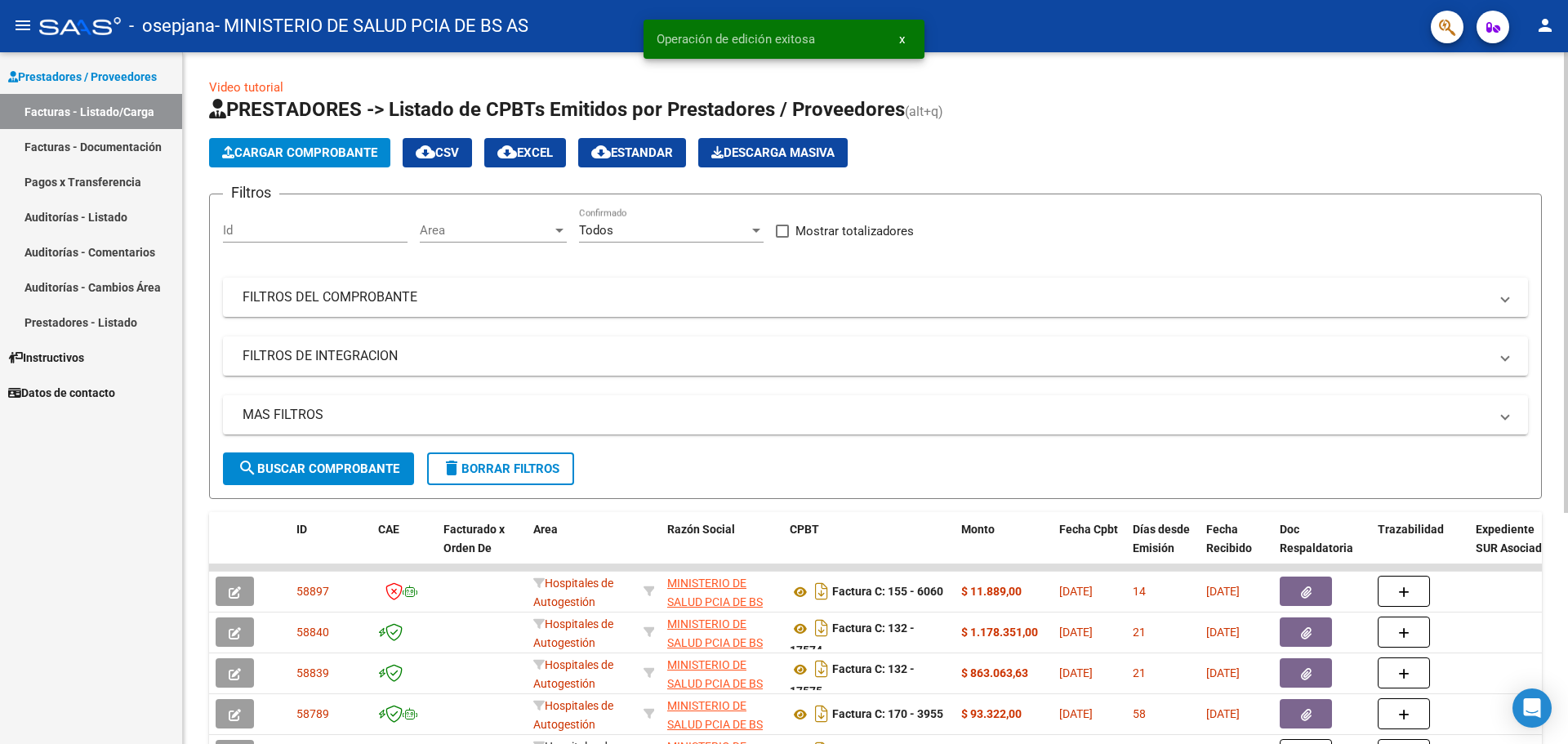
click at [326, 138] on button "Cargar Comprobante" at bounding box center [299, 153] width 182 height 29
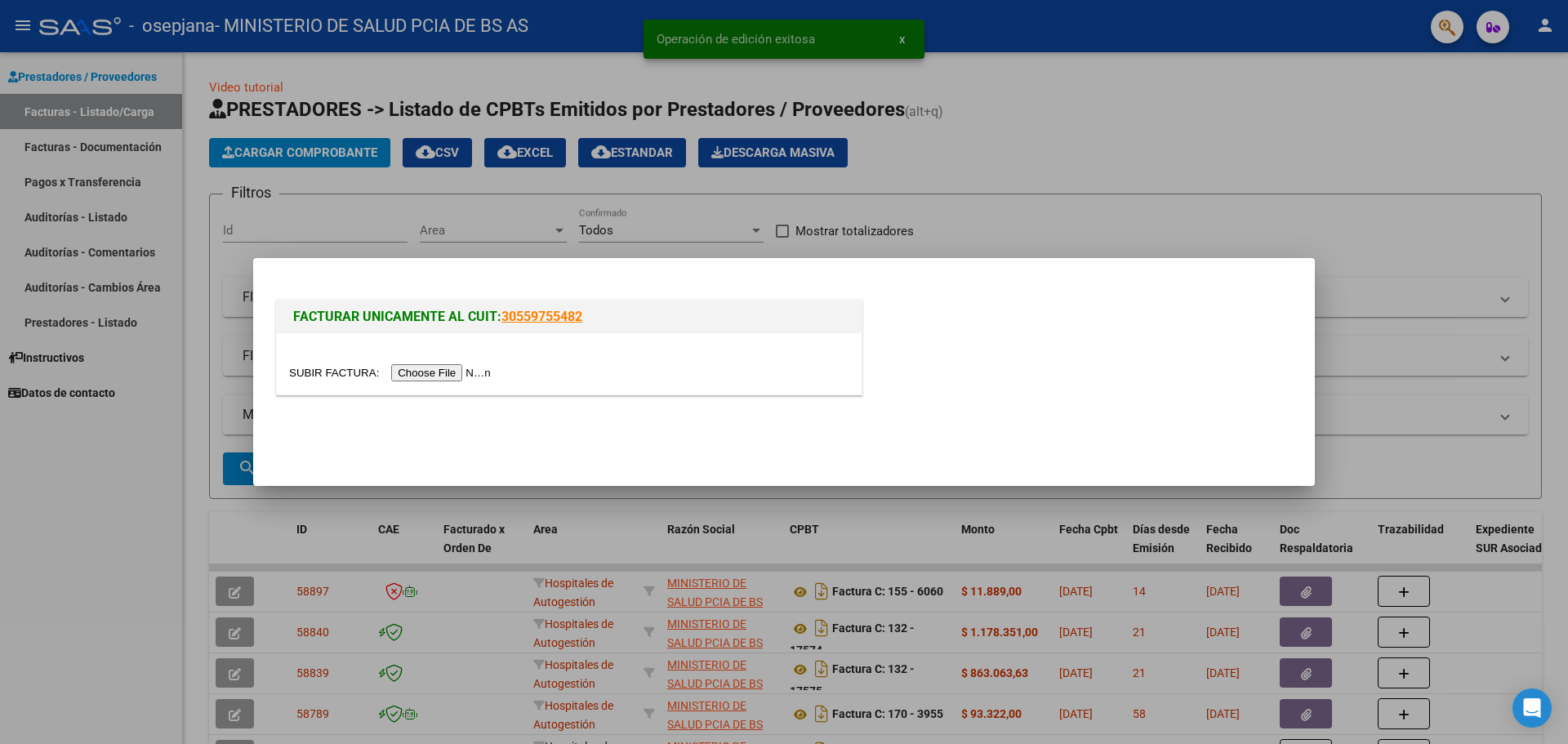
click at [456, 368] on input "file" at bounding box center [392, 372] width 207 height 17
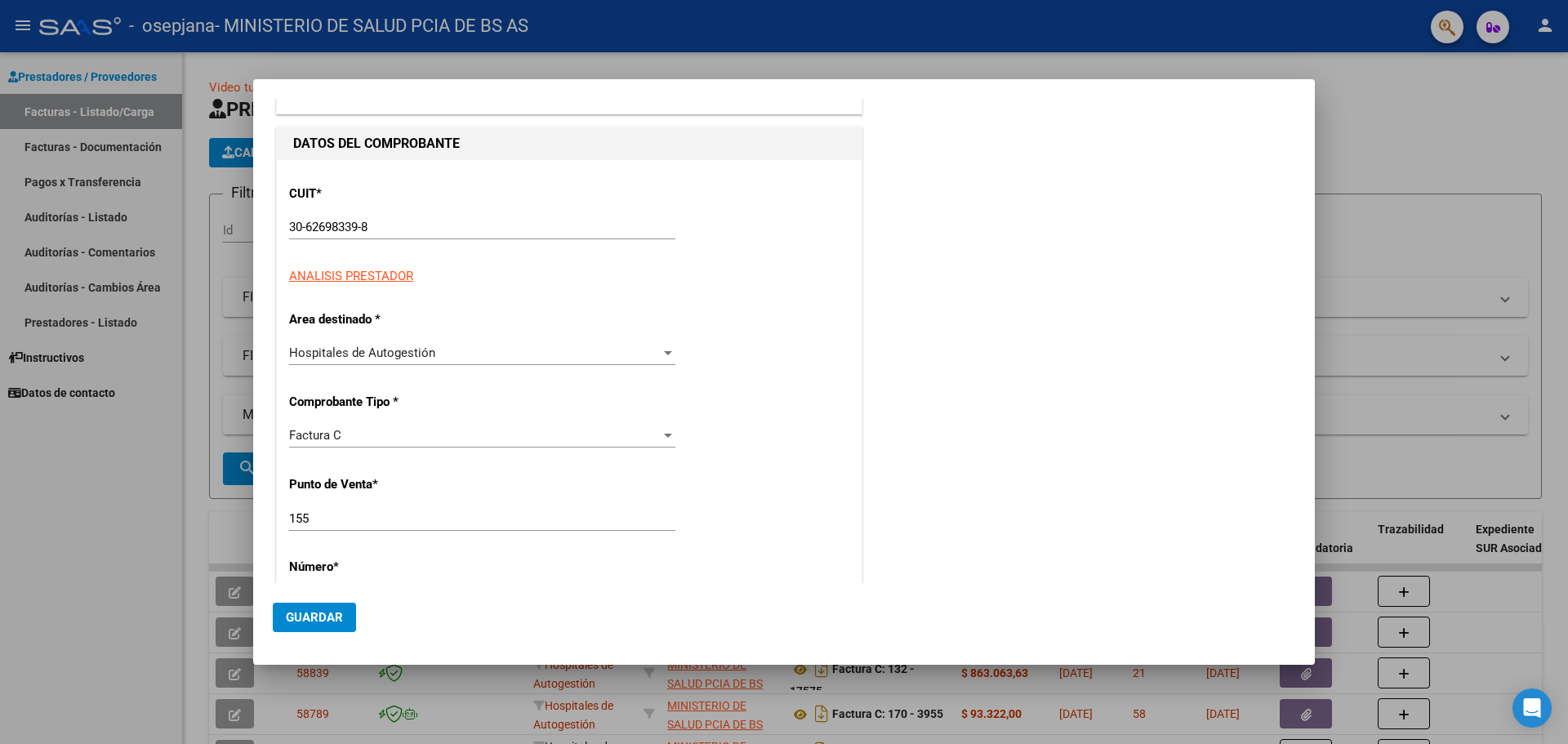
scroll to position [245, 0]
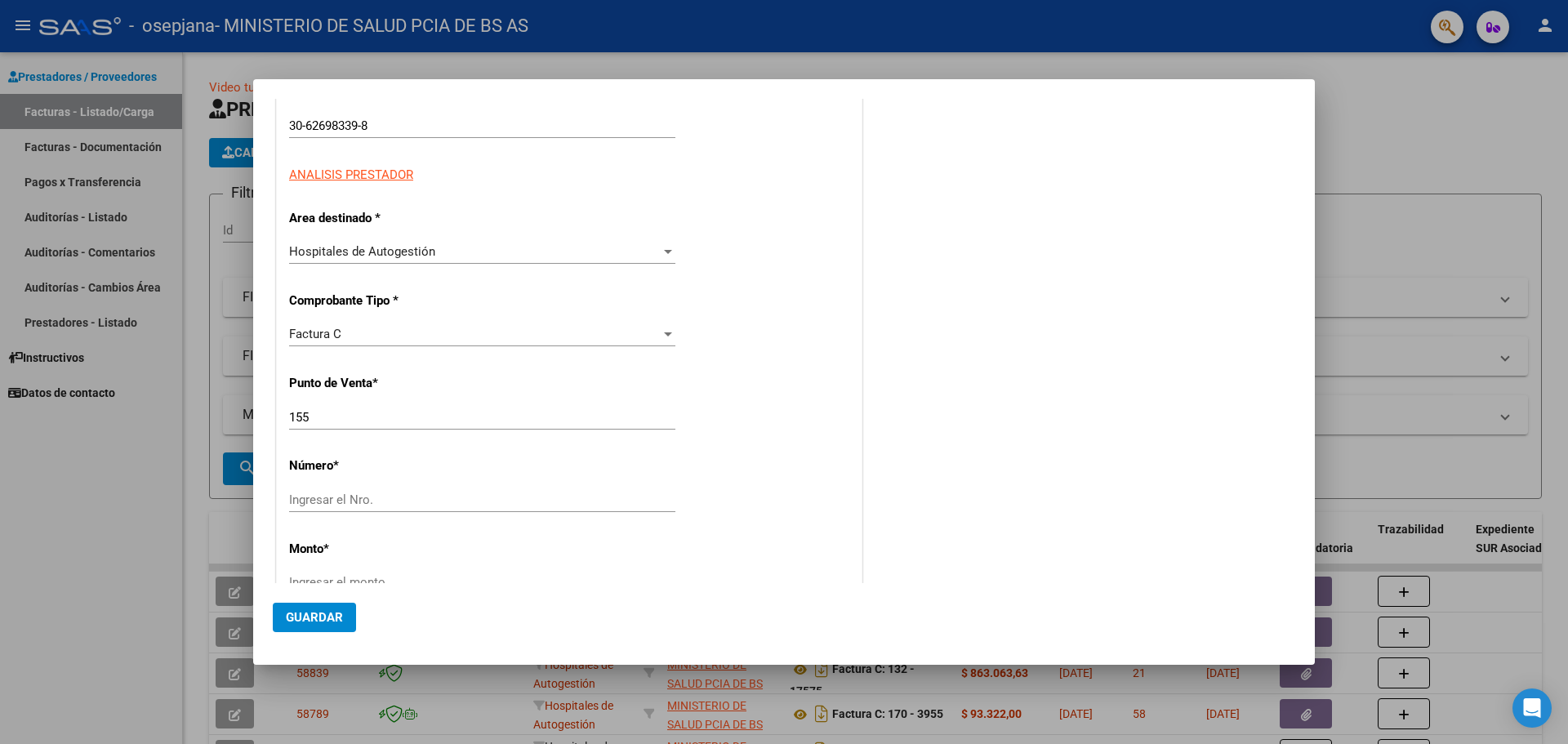
click at [324, 493] on input "Ingresar el Nro." at bounding box center [483, 500] width 387 height 15
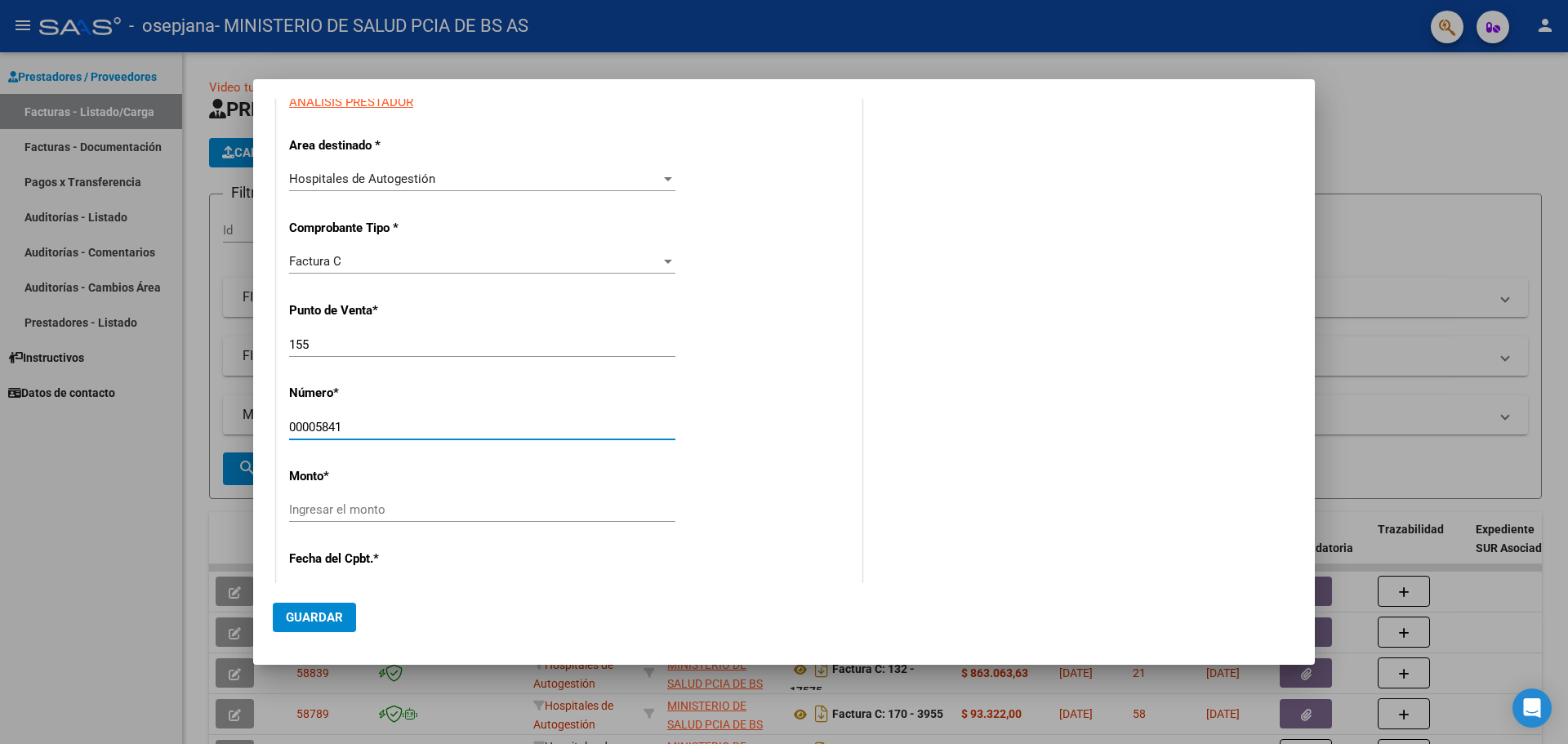
scroll to position [572, 0]
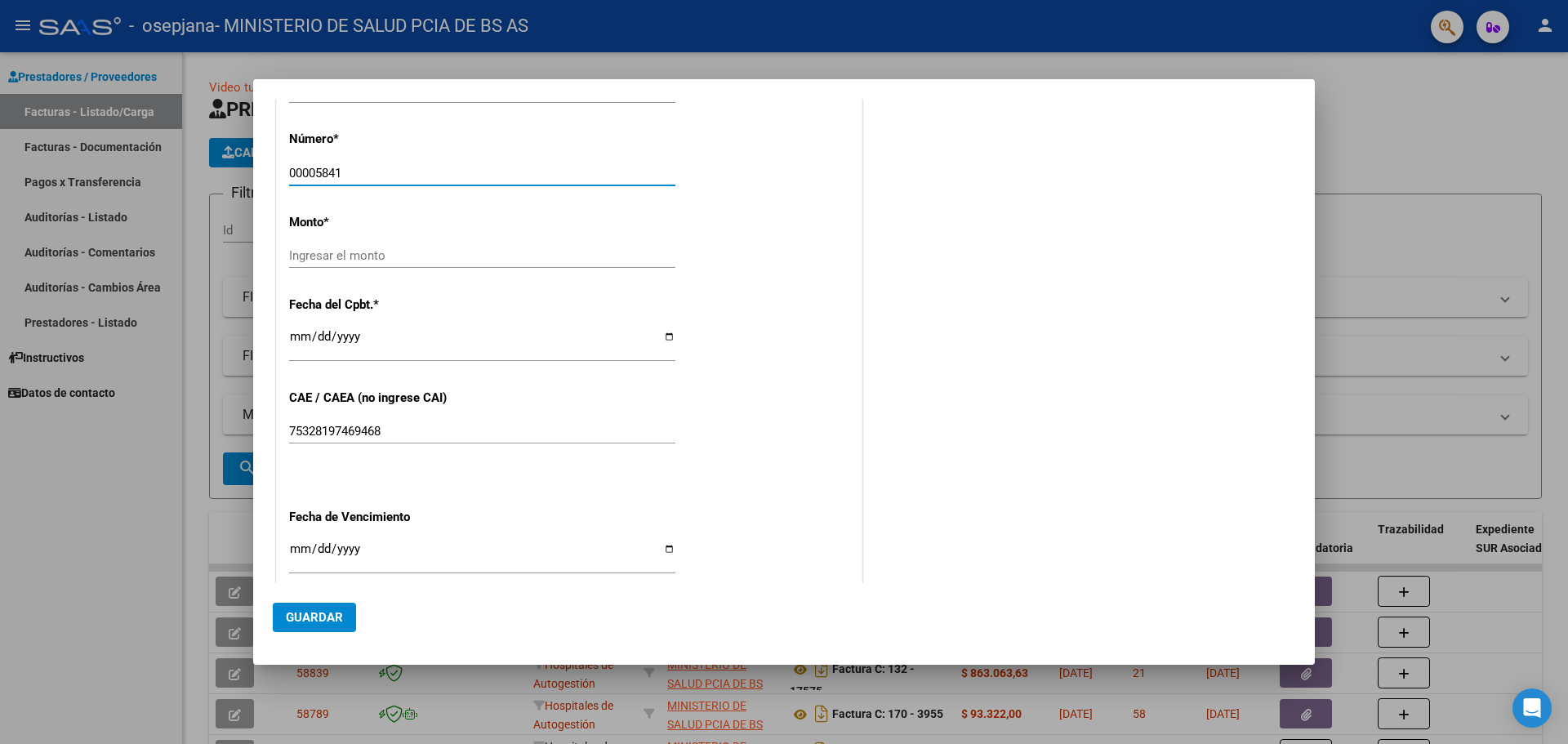
type input "00005841"
click at [324, 256] on input "Ingresar el monto" at bounding box center [483, 255] width 387 height 15
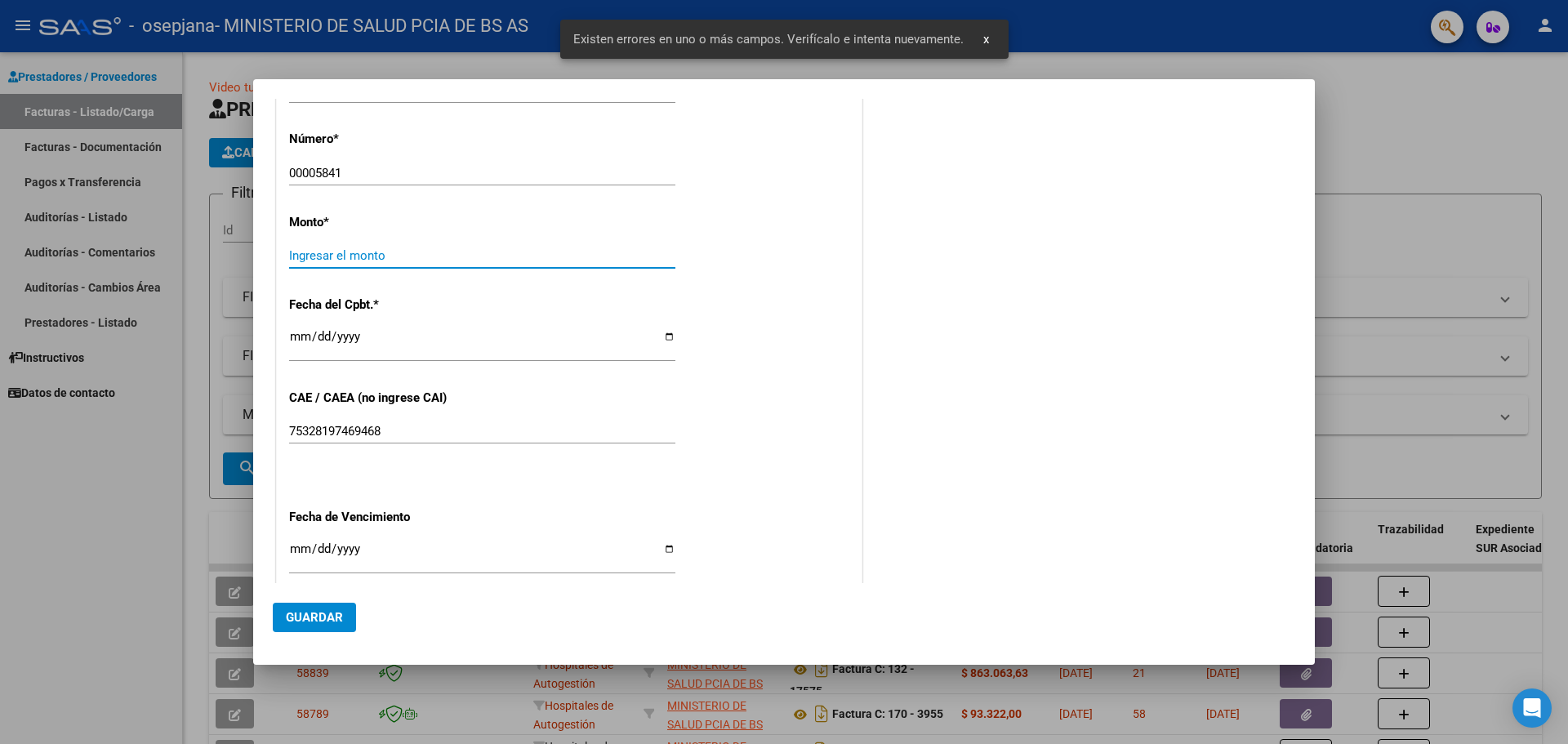
scroll to position [479, 0]
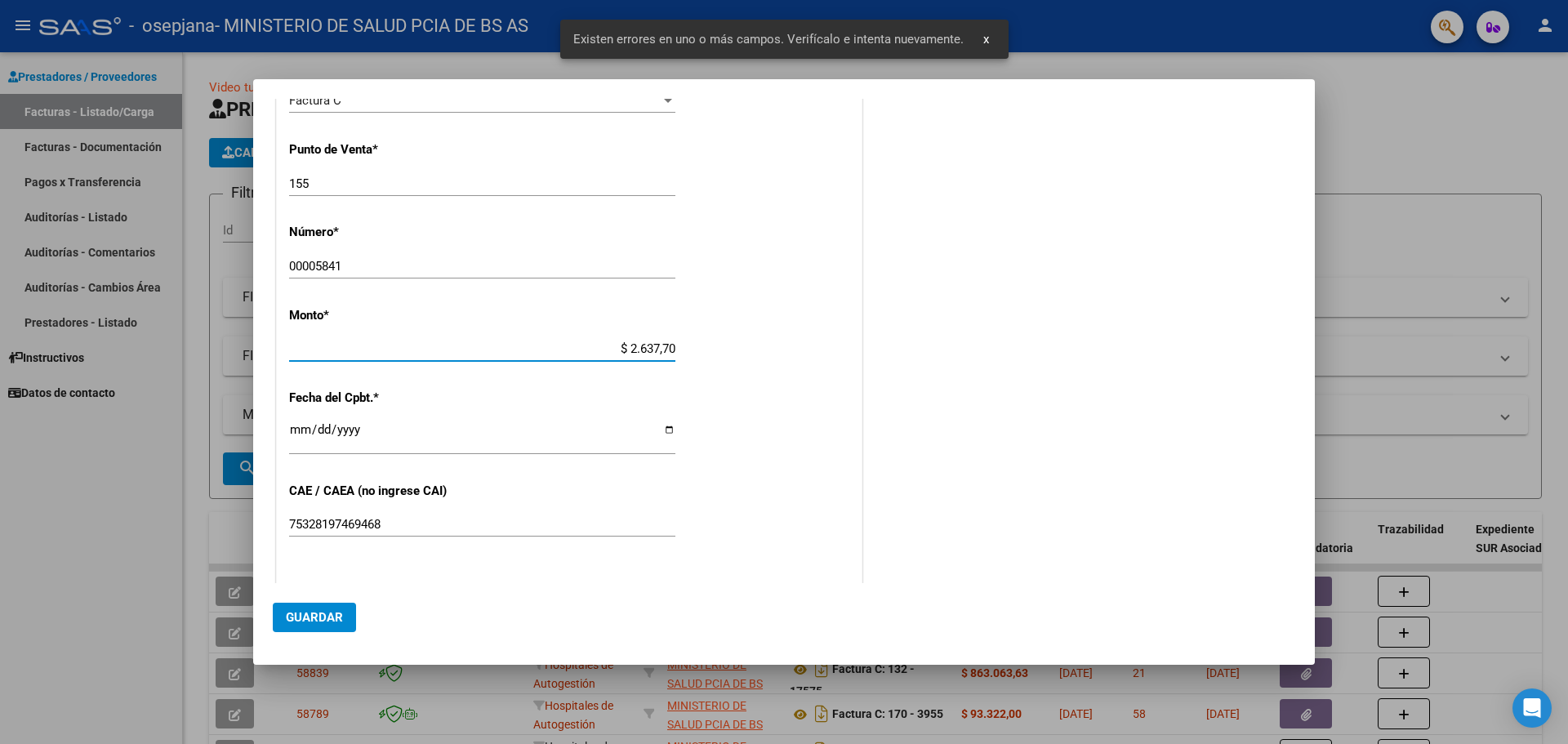
type input "$ 26.377,00"
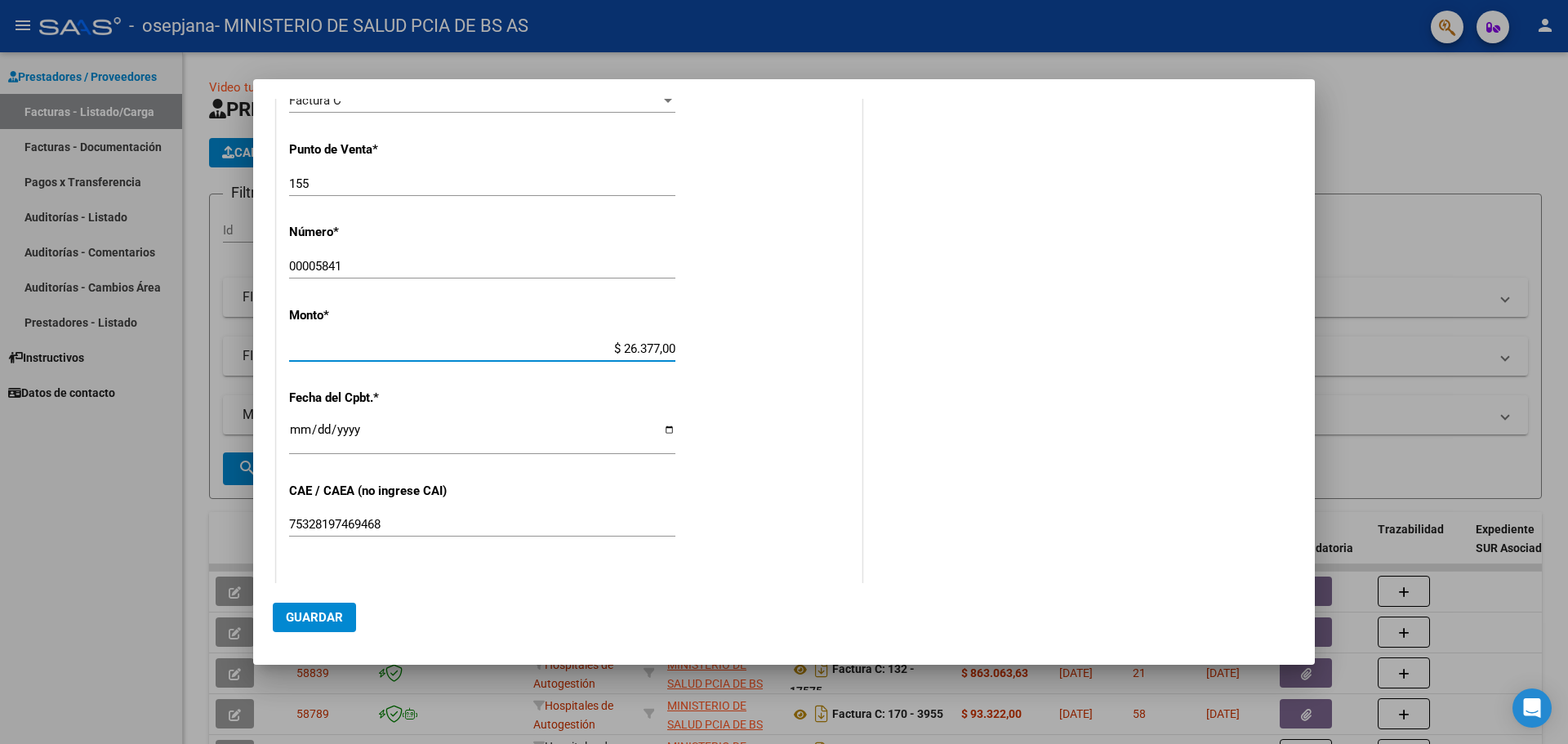
click at [295, 427] on input "Ingresar la fecha" at bounding box center [483, 436] width 387 height 27
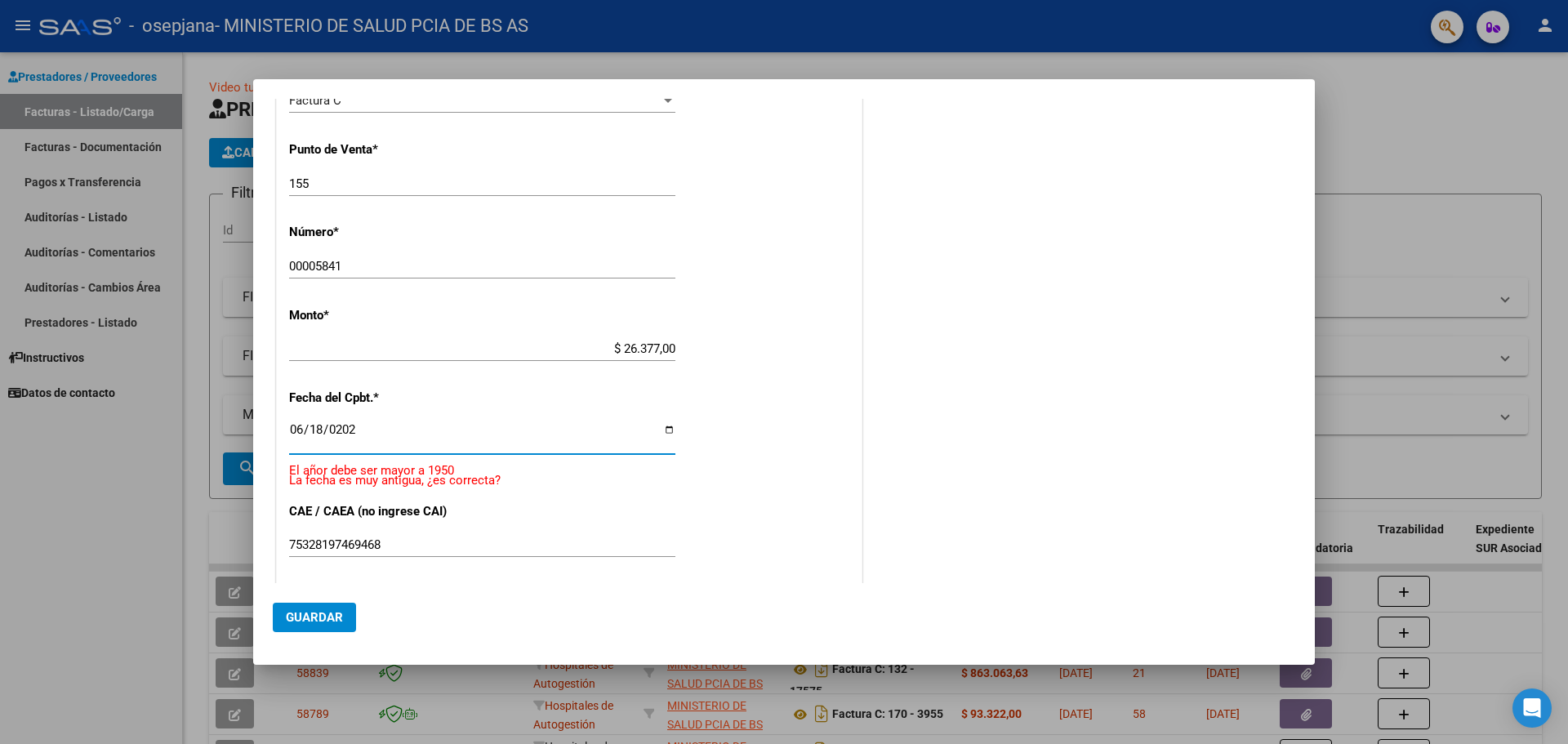
type input "[DATE]"
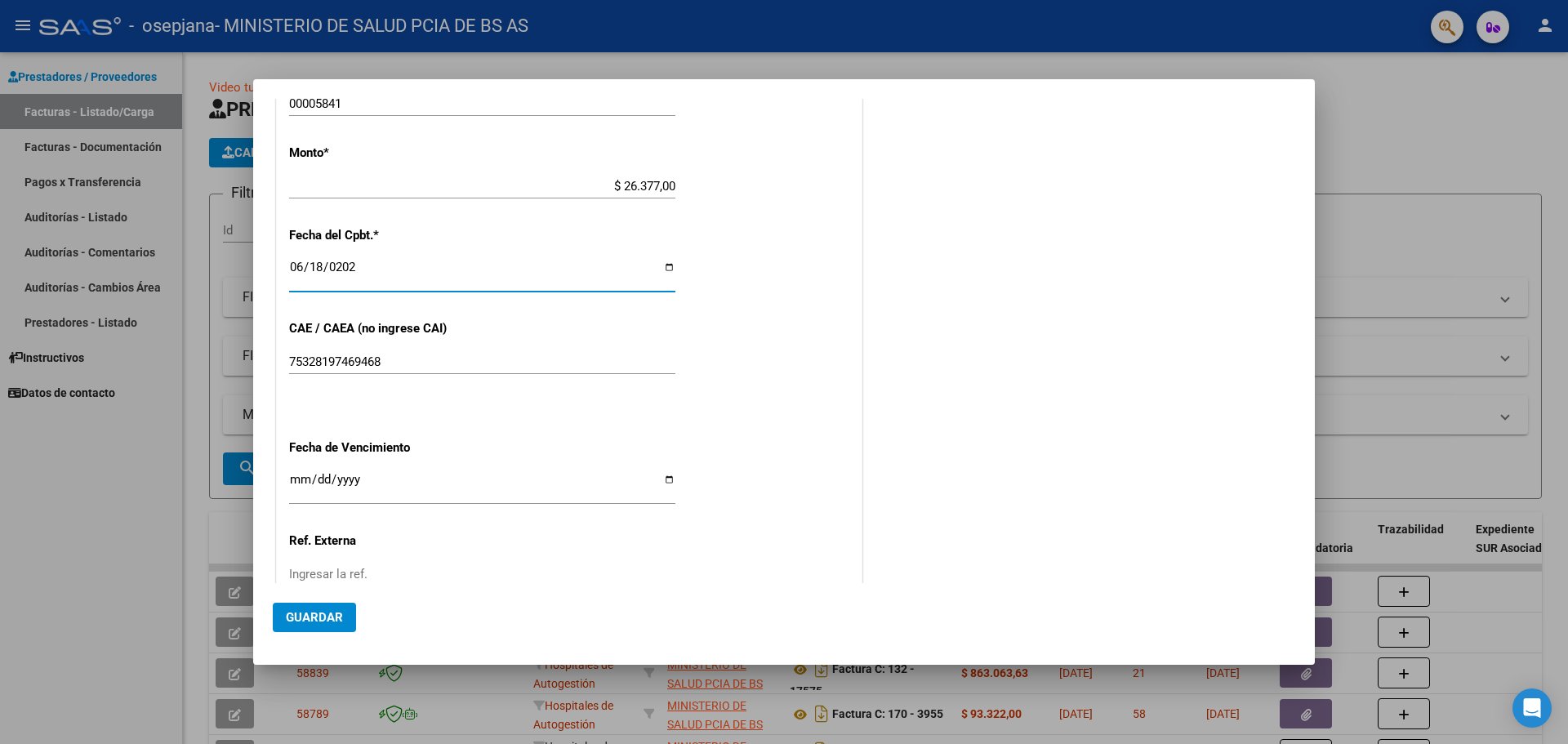
scroll to position [642, 0]
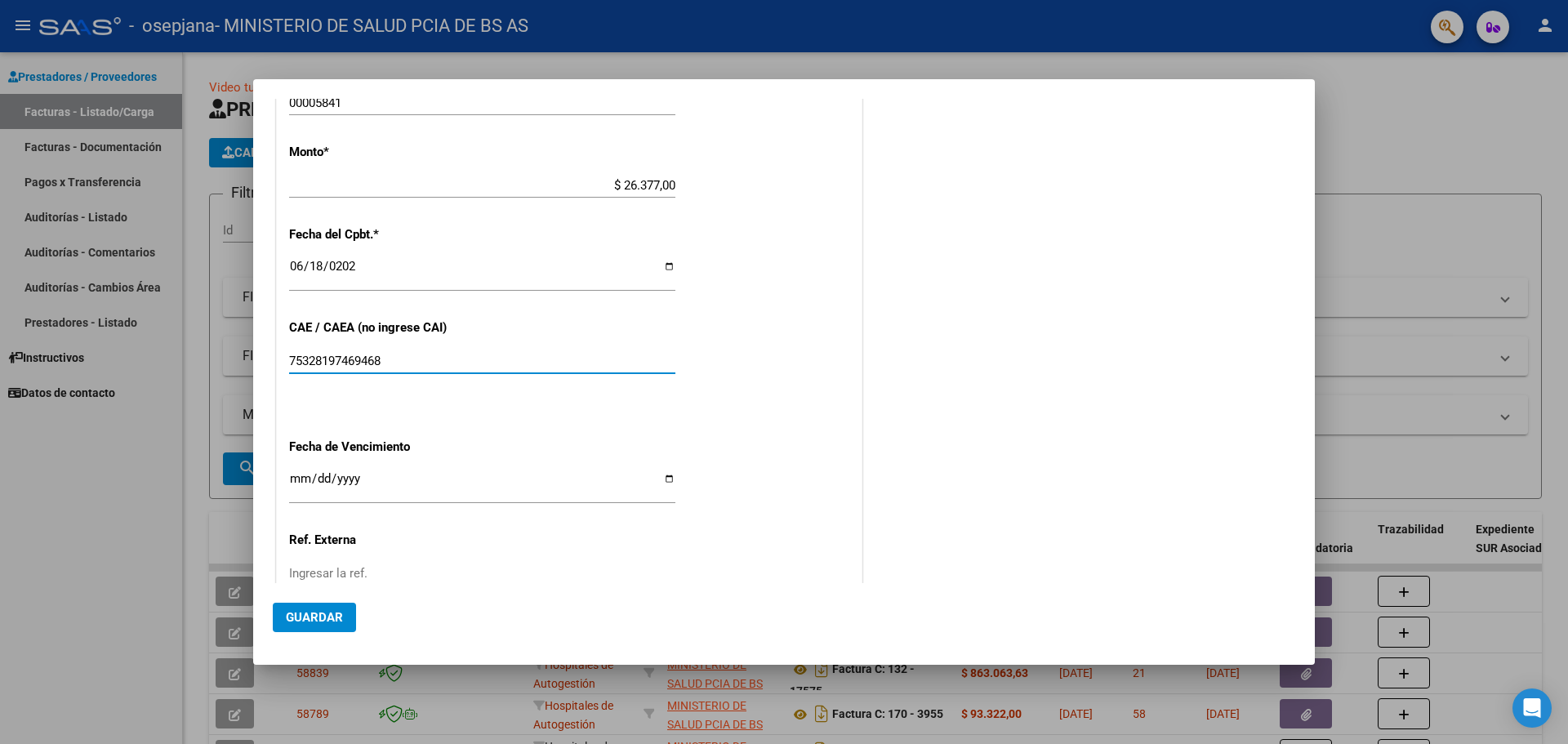
drag, startPoint x: 427, startPoint y: 355, endPoint x: 153, endPoint y: 342, distance: 274.3
click at [153, 342] on div "COMPROBANTE VER COMPROBANTE El comprobante fue leído exitosamente. DATOS DEL CO…" at bounding box center [784, 372] width 1568 height 744
type input "75258201570317"
click at [297, 481] on input "Ingresar la fecha" at bounding box center [483, 485] width 387 height 27
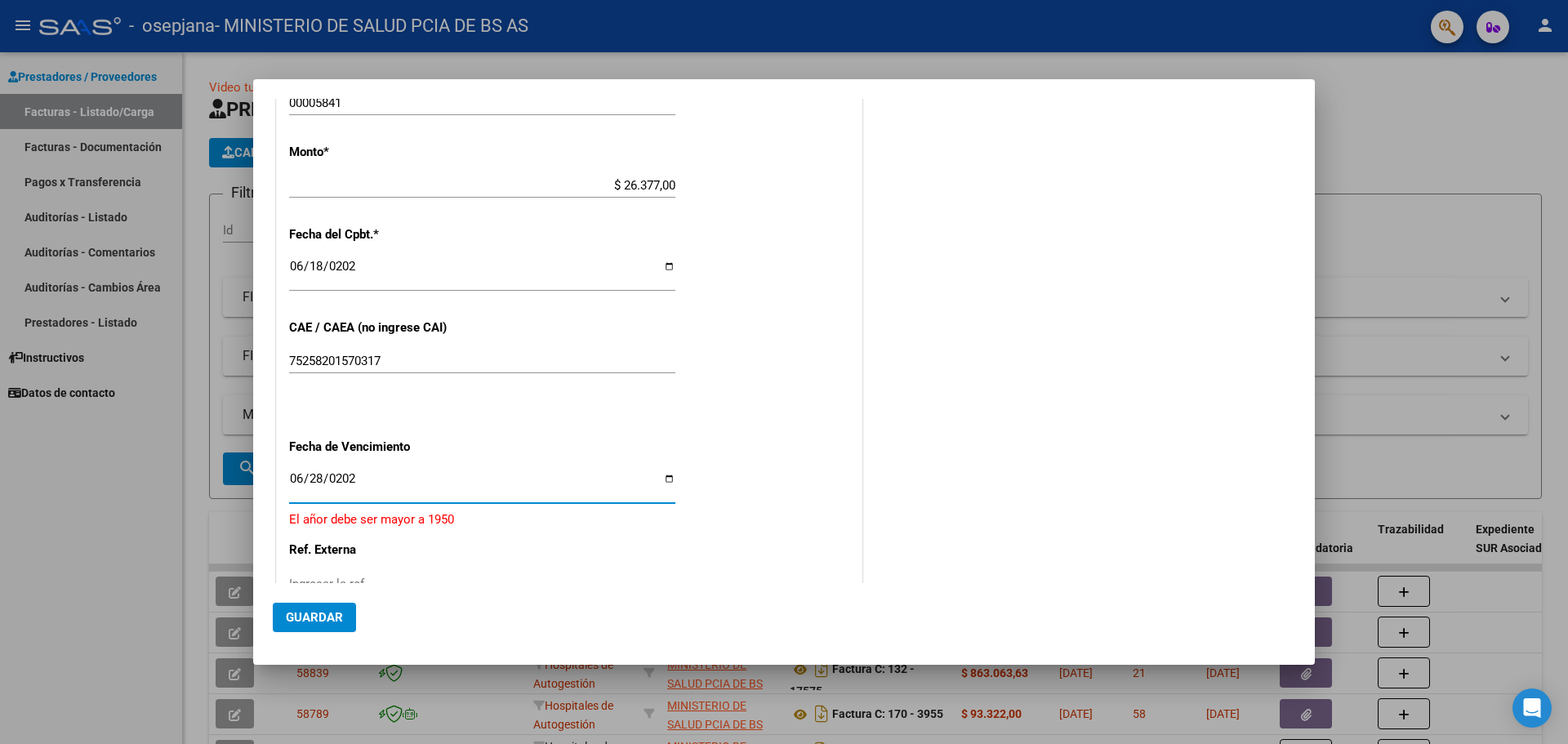
type input "[DATE]"
click at [310, 611] on span "Guardar" at bounding box center [314, 617] width 57 height 15
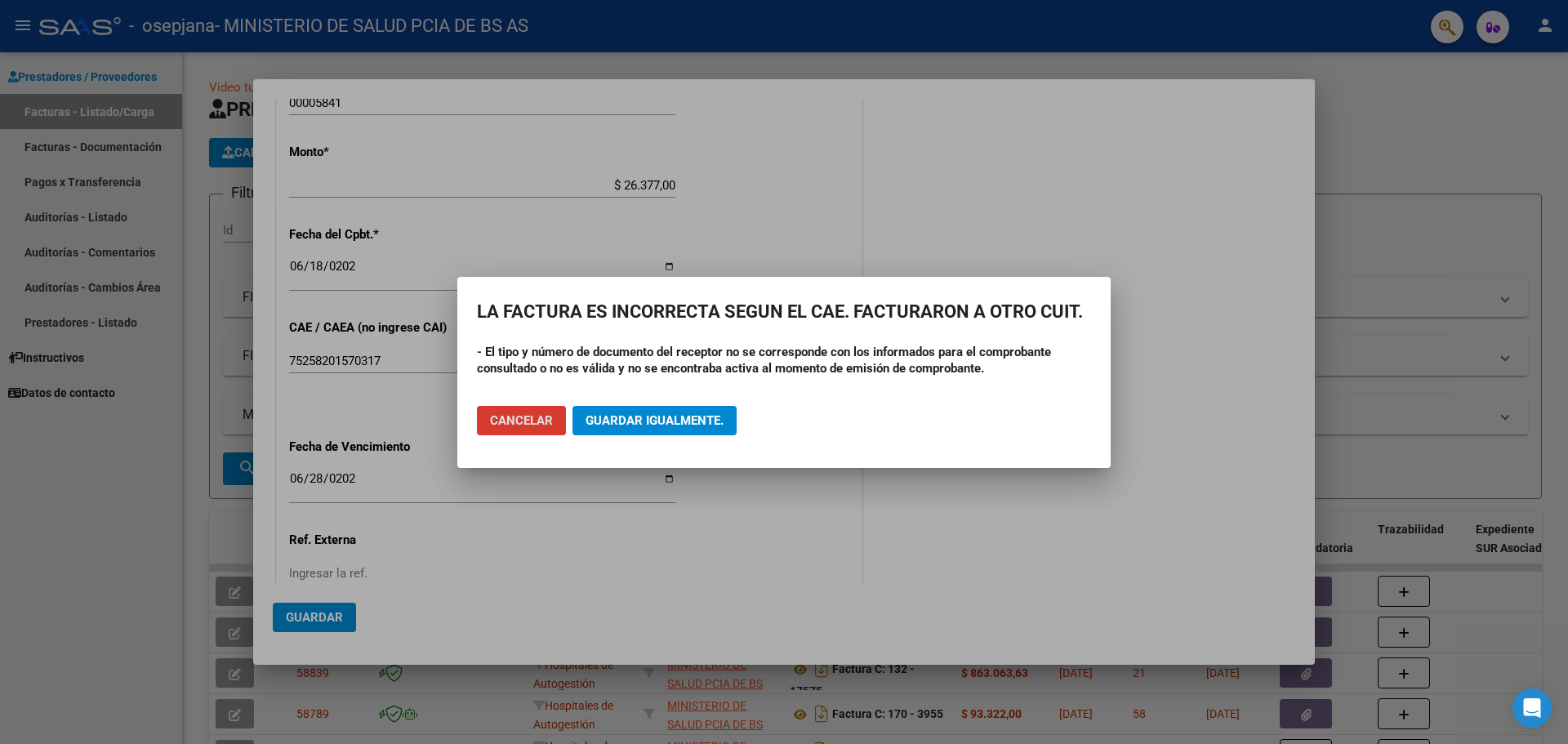
click at [606, 412] on button "Guardar igualmente." at bounding box center [654, 421] width 164 height 29
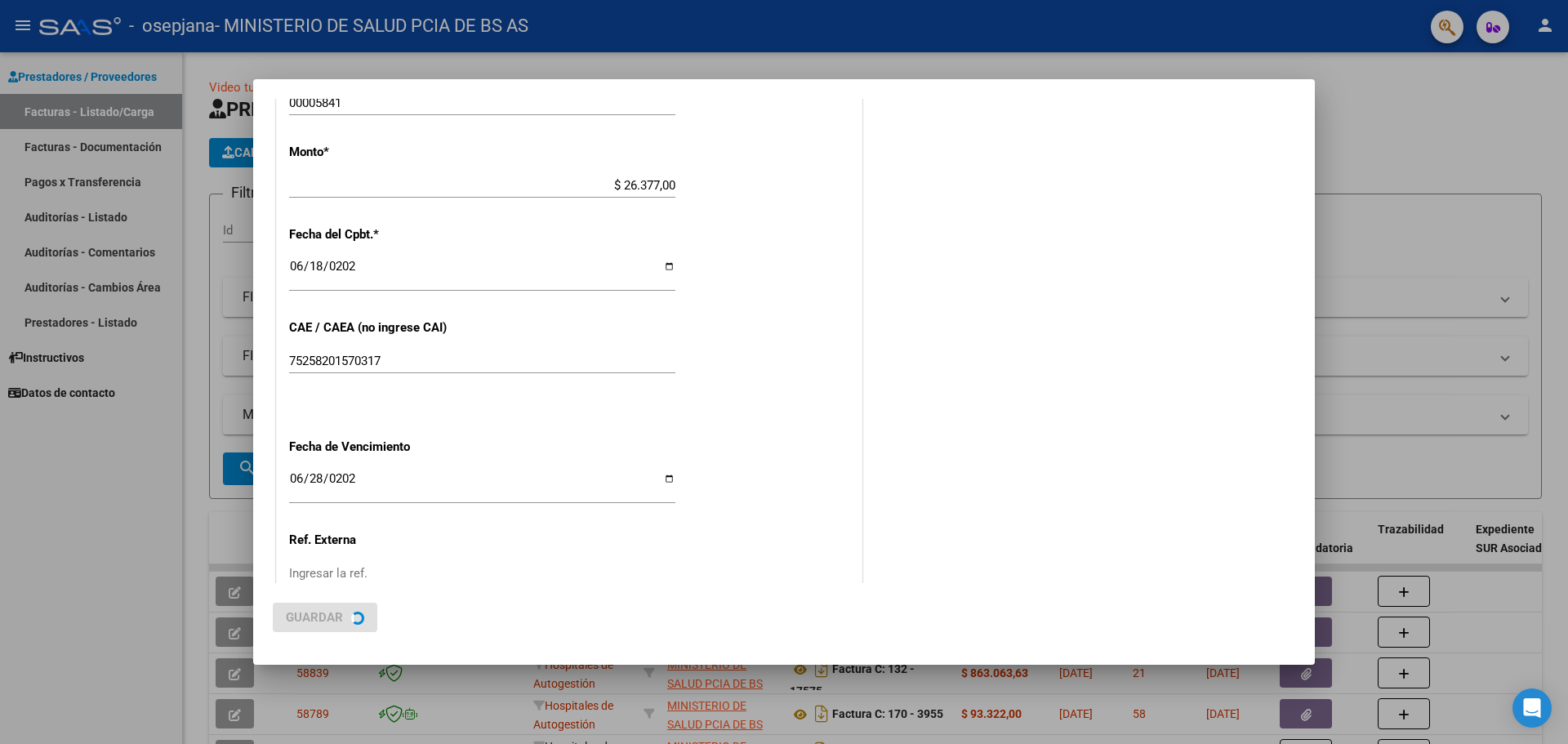
scroll to position [0, 0]
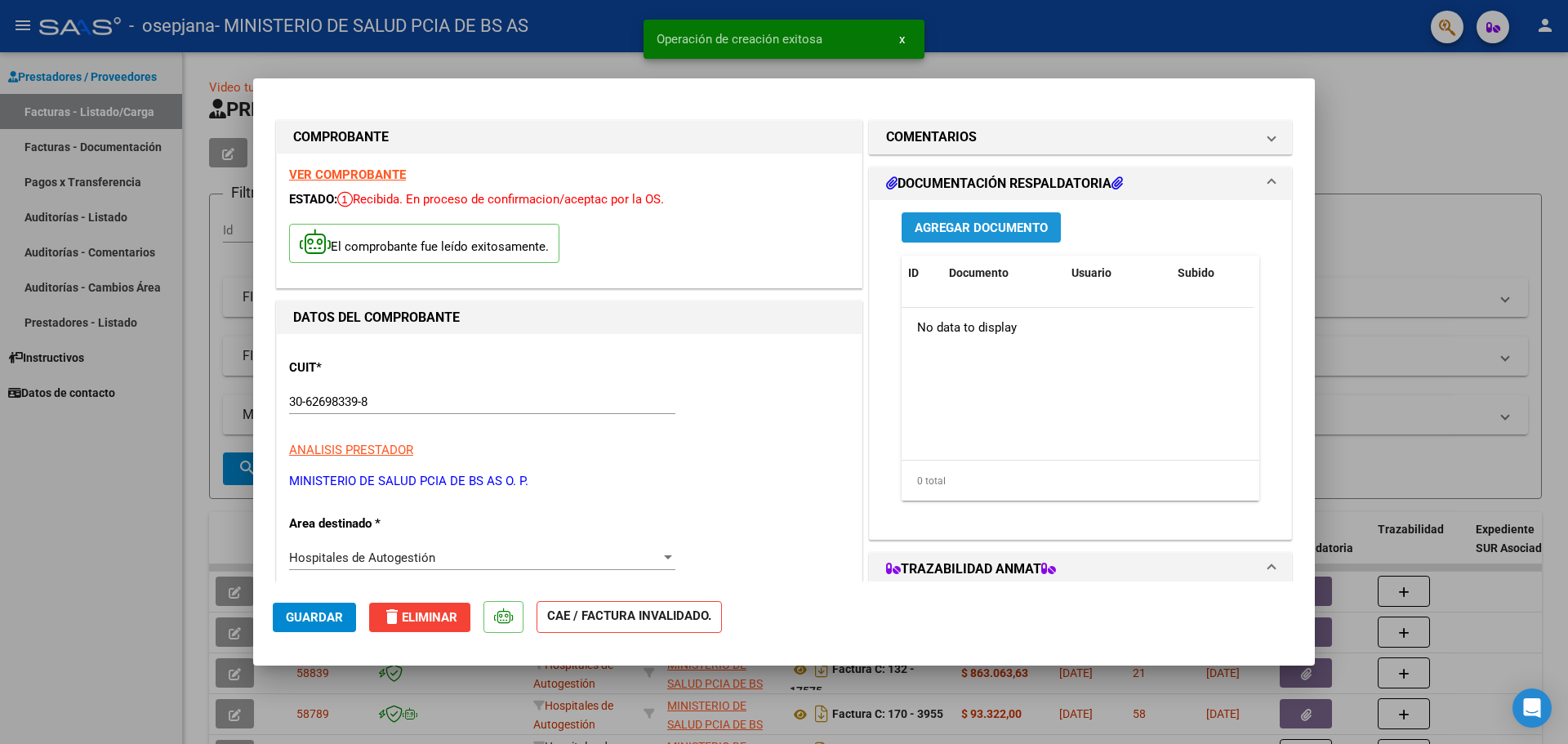
click at [978, 227] on span "Agregar Documento" at bounding box center [981, 228] width 133 height 15
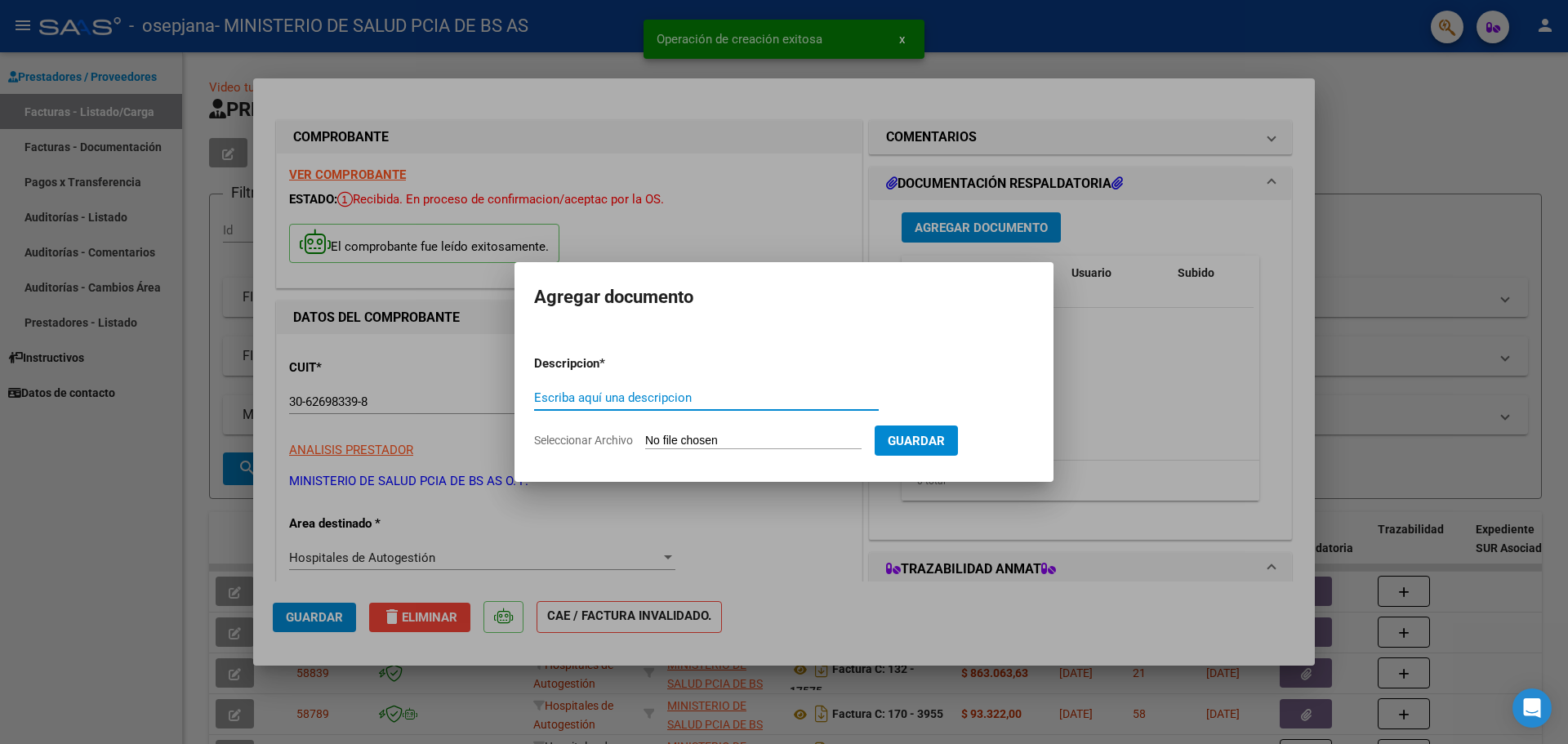
click at [565, 404] on input "Escriba aquí una descripcion" at bounding box center [706, 398] width 344 height 15
type input "prestaciones"
click at [666, 435] on input "Seleccionar Archivo" at bounding box center [754, 442] width 217 height 16
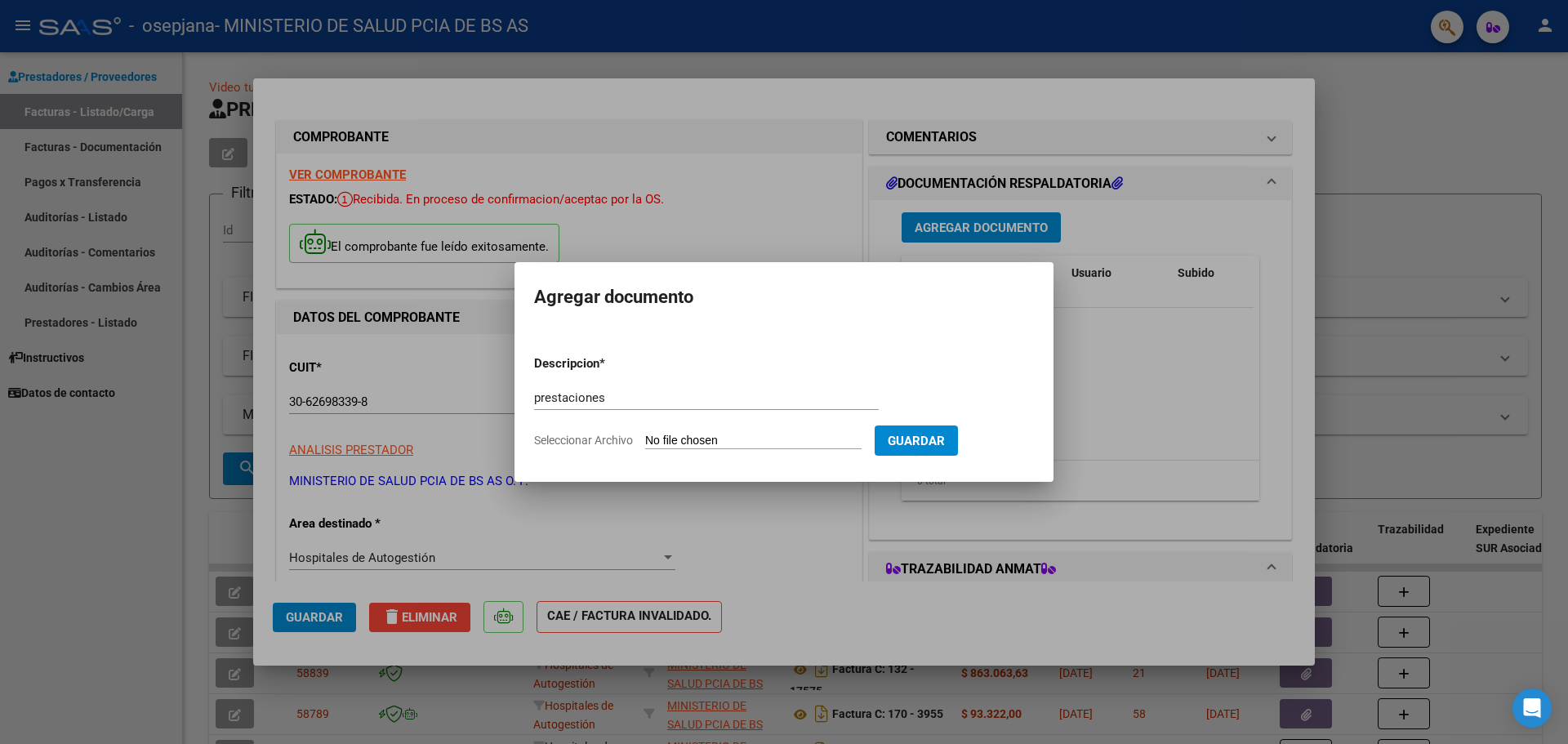
type input "C:\fakepath\OSPIP.pdf"
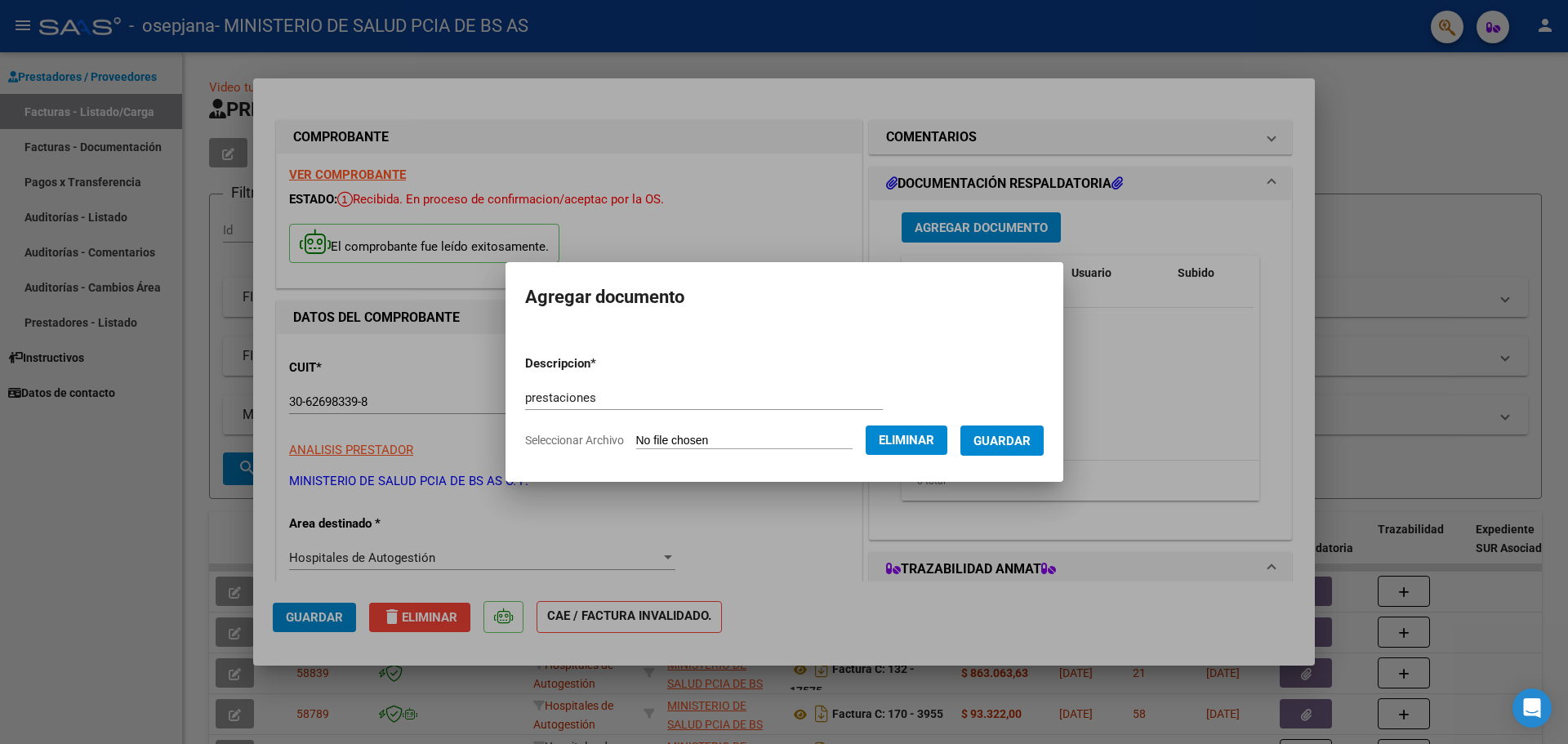
click at [1035, 455] on button "Guardar" at bounding box center [1002, 441] width 83 height 30
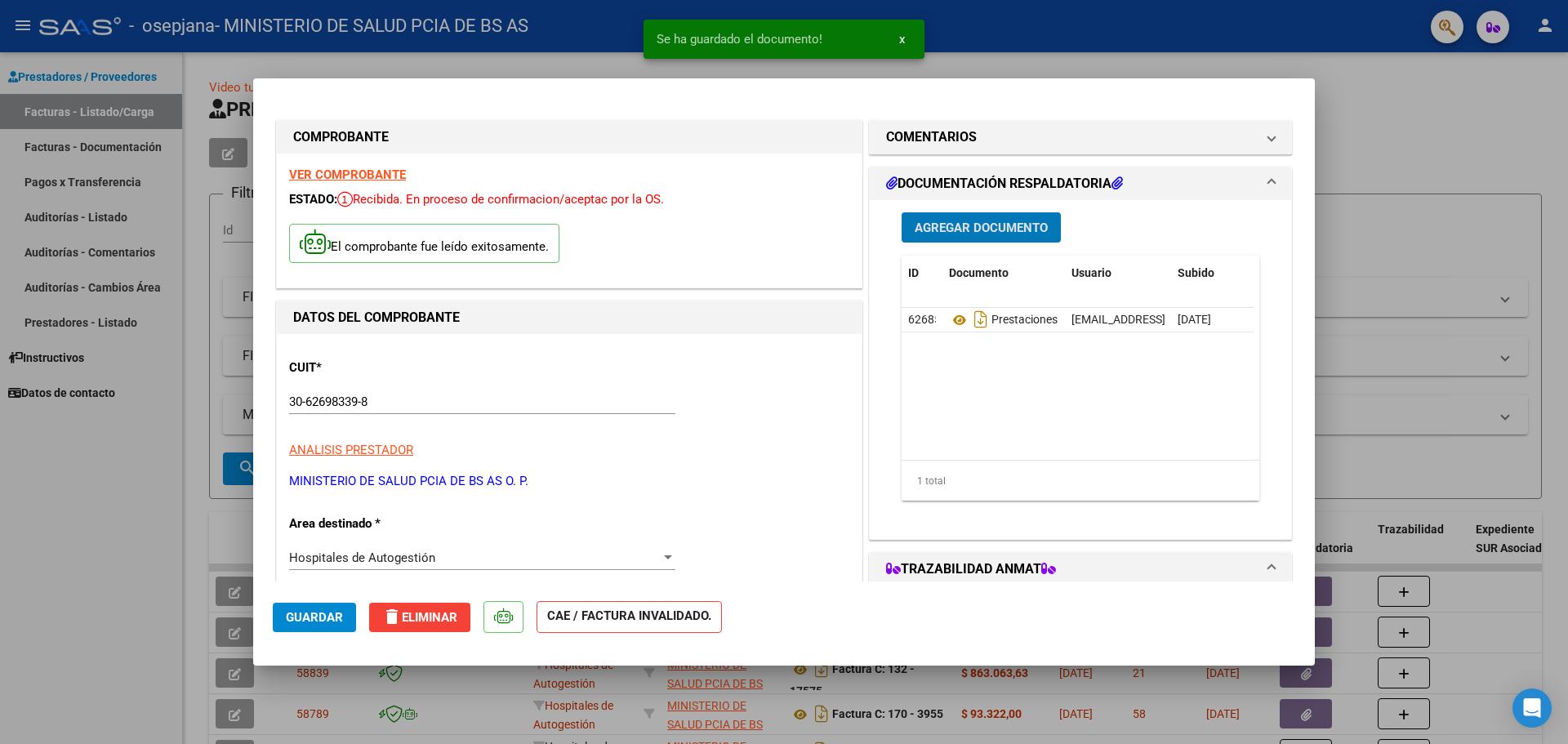
click at [310, 617] on span "Guardar" at bounding box center [314, 617] width 57 height 15
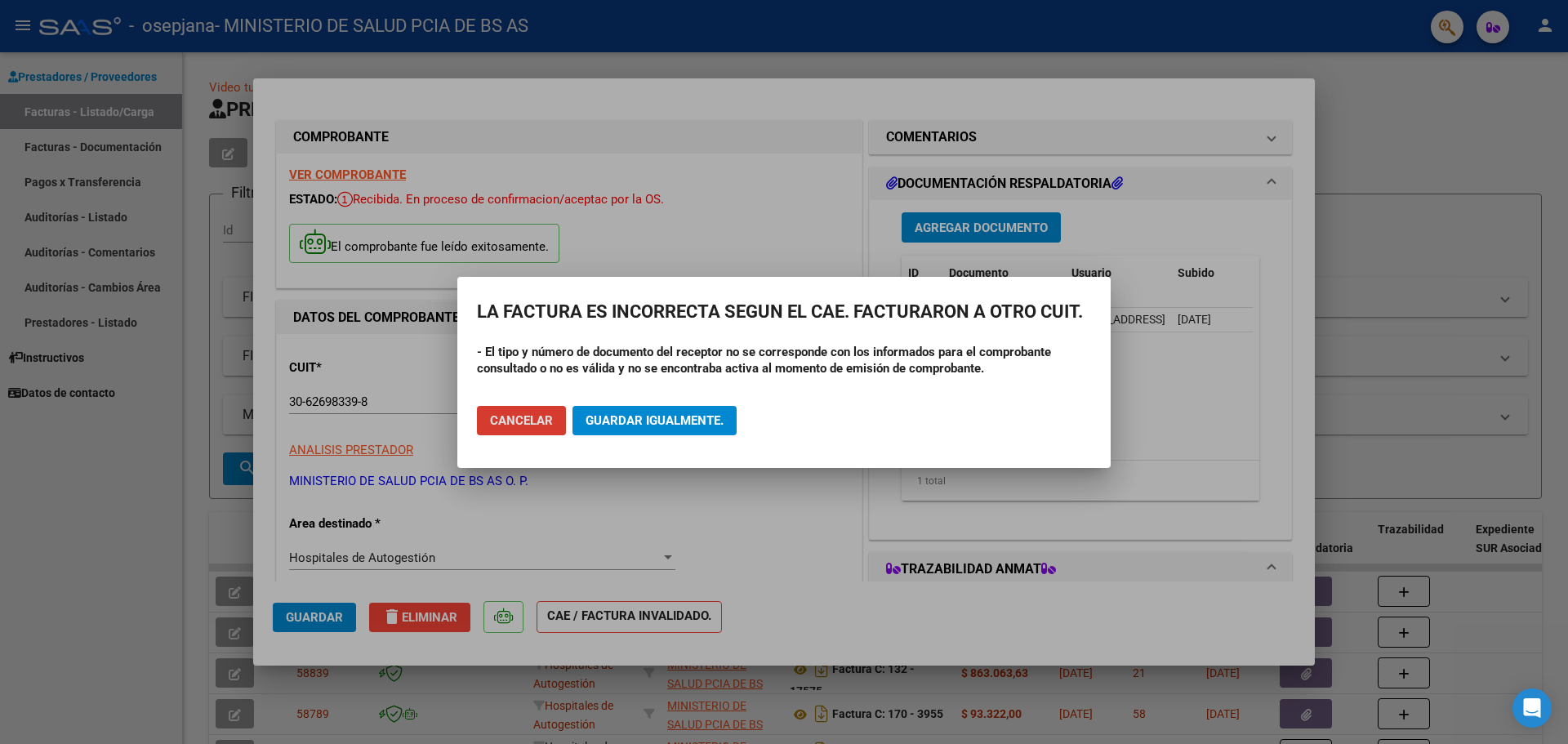
click at [637, 423] on span "Guardar igualmente." at bounding box center [654, 420] width 138 height 15
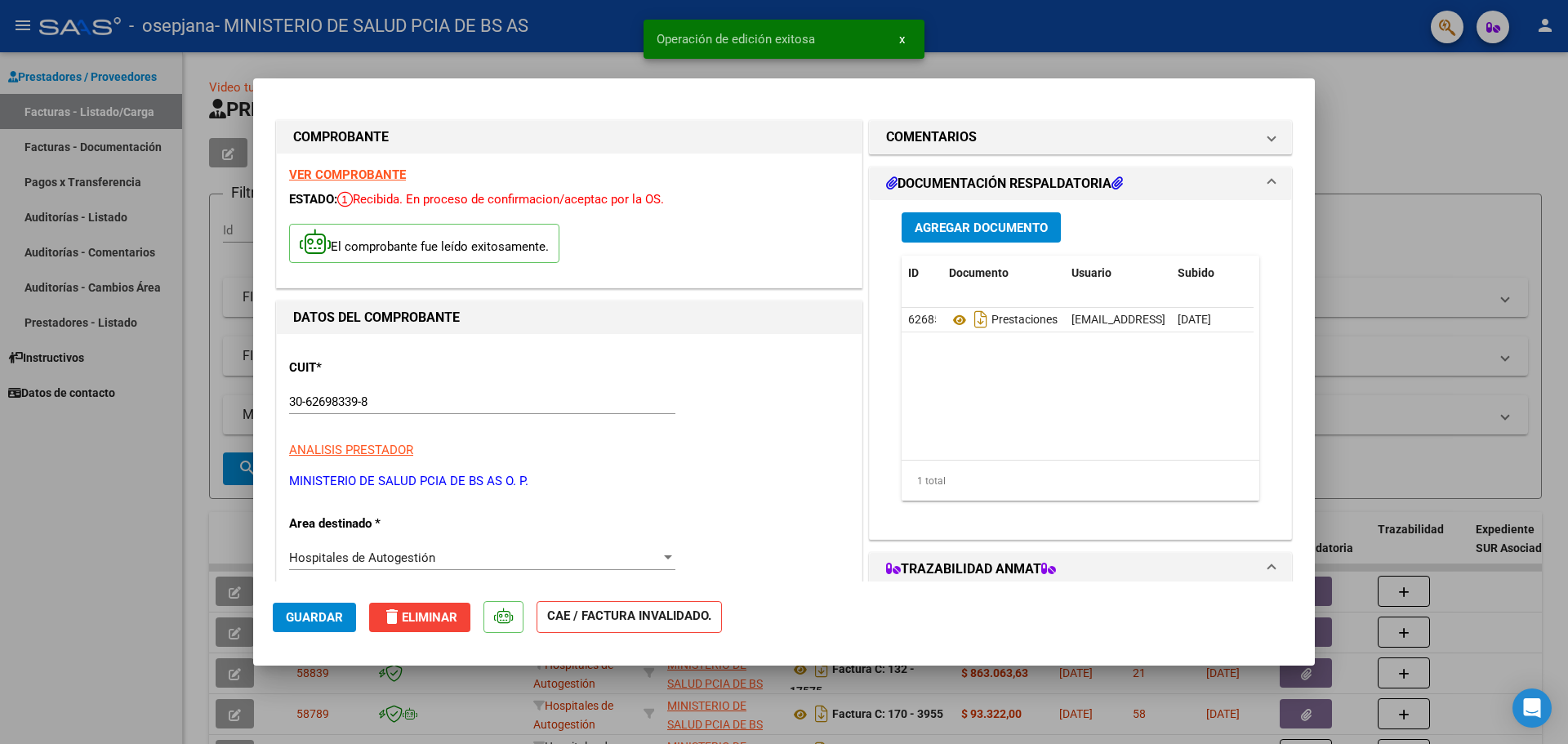
click at [988, 49] on div at bounding box center [784, 372] width 1568 height 744
type input "$ 0,00"
